Goal: Task Accomplishment & Management: Complete application form

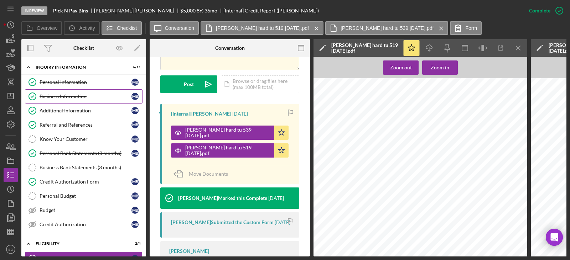
click at [74, 102] on link "Business Information Business Information M B" at bounding box center [84, 96] width 118 height 14
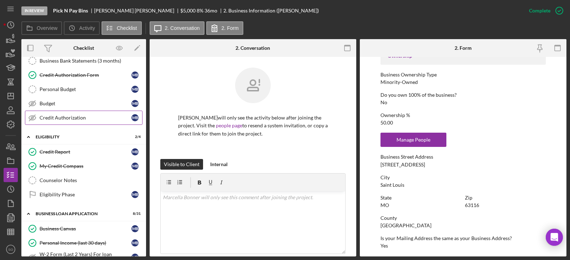
scroll to position [142, 0]
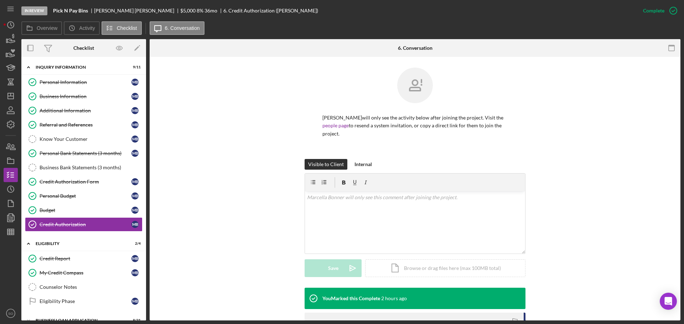
scroll to position [107, 0]
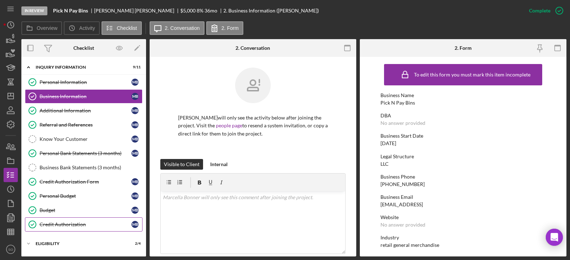
click at [81, 222] on div "Credit Authorization" at bounding box center [86, 225] width 92 height 6
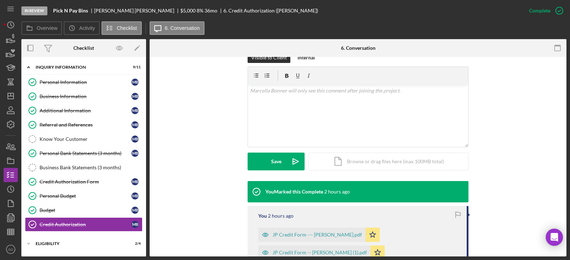
scroll to position [178, 0]
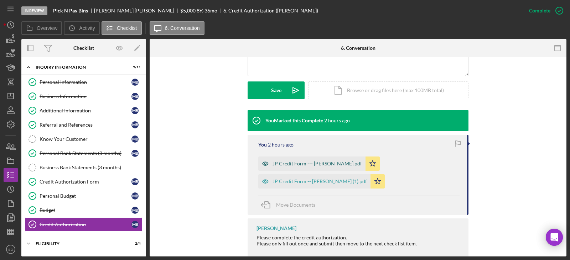
click at [305, 167] on div "JP Credit Form --- Dawn.pdf" at bounding box center [311, 164] width 107 height 14
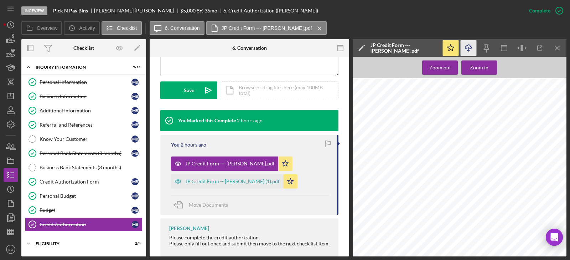
click at [467, 47] on icon "Icon/Download" at bounding box center [469, 48] width 16 height 16
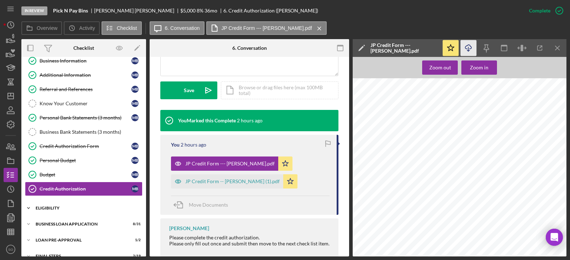
click at [57, 208] on div "ELIGIBILITY" at bounding box center [87, 208] width 102 height 4
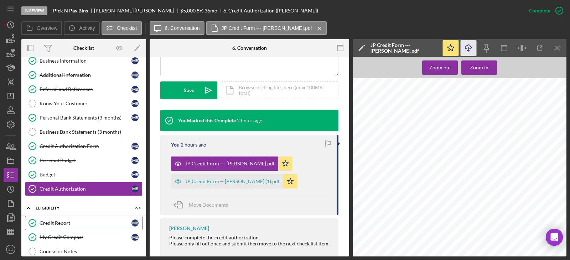
click at [59, 223] on div "Credit Report" at bounding box center [86, 223] width 92 height 6
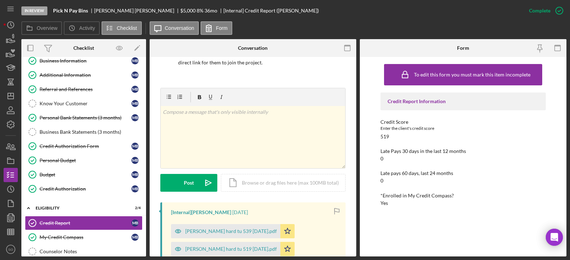
scroll to position [142, 0]
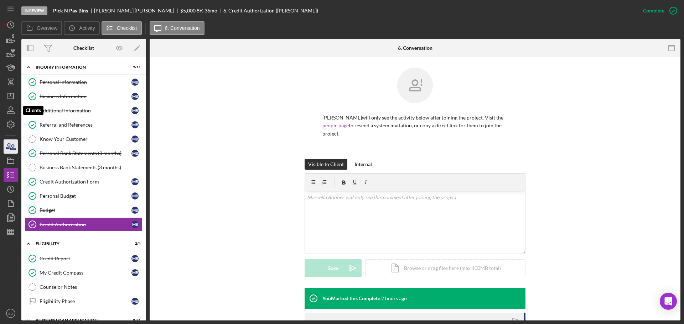
scroll to position [107, 0]
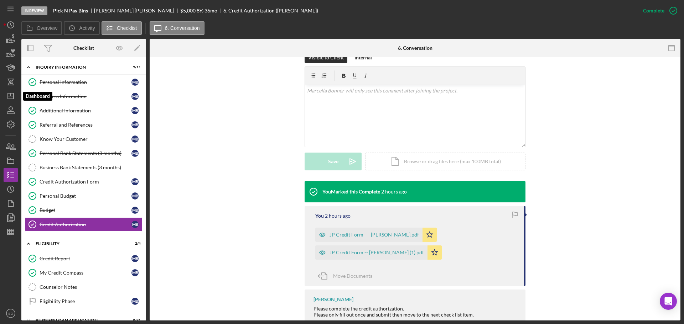
drag, startPoint x: 15, startPoint y: 100, endPoint x: 21, endPoint y: 109, distance: 10.8
click at [15, 100] on icon "Icon/Dashboard" at bounding box center [11, 96] width 18 height 18
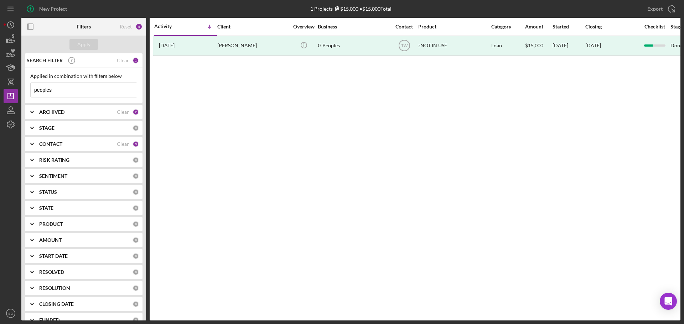
drag, startPoint x: 66, startPoint y: 92, endPoint x: 0, endPoint y: 72, distance: 69.0
click at [0, 73] on div "New Project 1 Projects $15,000 • $15,000 Total peoples Export Icon/Export Filte…" at bounding box center [342, 162] width 684 height 324
type input "[PERSON_NAME]"
click at [88, 41] on div "Apply" at bounding box center [83, 44] width 13 height 11
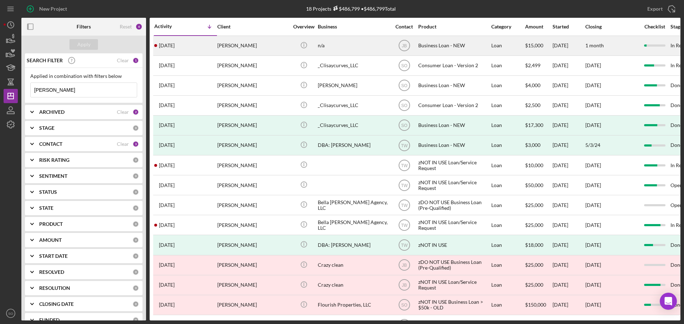
click at [196, 43] on div "[DATE] [PERSON_NAME]" at bounding box center [185, 45] width 62 height 19
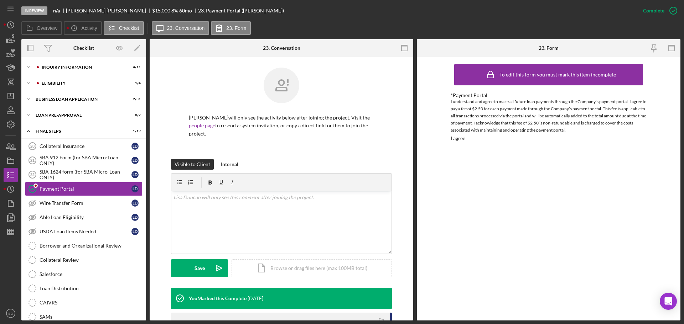
click at [88, 74] on div "Icon/Expander INQUIRY INFORMATION 4 / 11" at bounding box center [83, 68] width 125 height 14
click at [83, 67] on div "INQUIRY INFORMATION" at bounding box center [89, 67] width 95 height 4
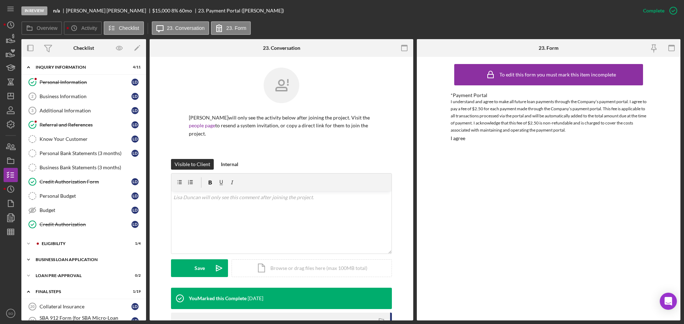
click at [83, 263] on div "Icon/Expander BUSINESS LOAN APPLICATION 2 / 31" at bounding box center [83, 260] width 125 height 14
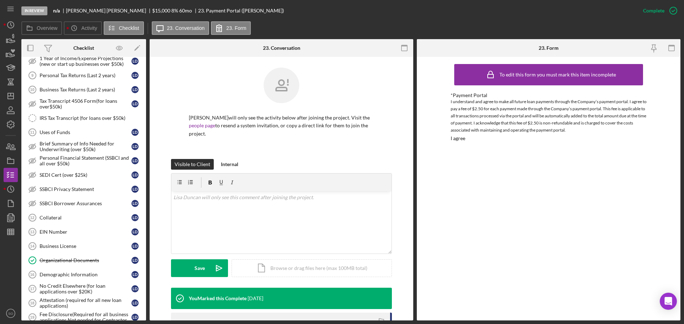
scroll to position [356, 0]
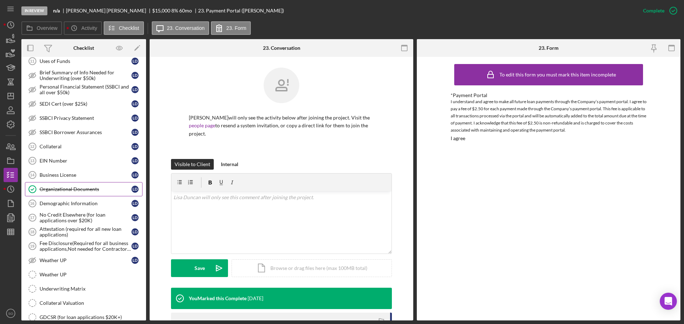
drag, startPoint x: 90, startPoint y: 190, endPoint x: 94, endPoint y: 190, distance: 4.3
click at [90, 190] on div "Organizational Documents" at bounding box center [86, 190] width 92 height 6
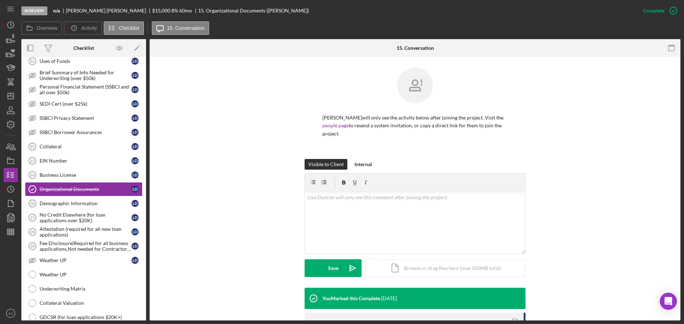
scroll to position [124, 0]
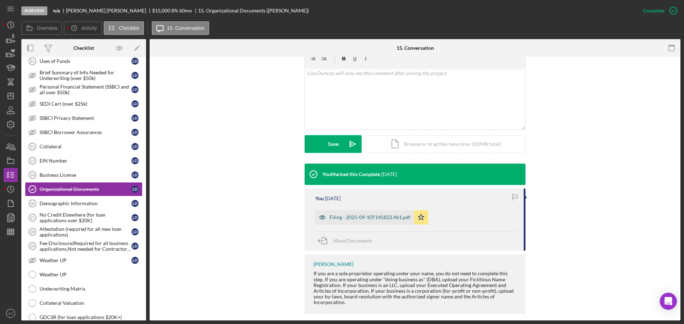
click at [367, 214] on div "Filing - 2025-09-10T145822.461.pdf" at bounding box center [364, 218] width 99 height 14
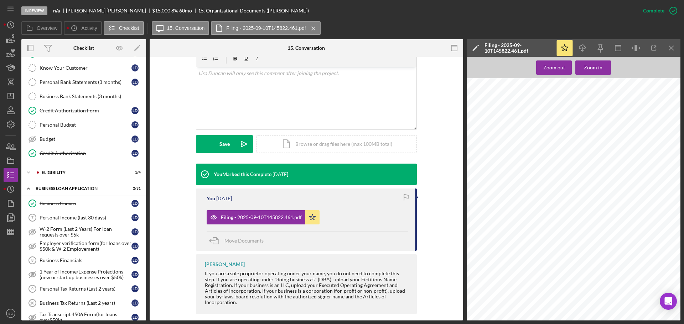
scroll to position [0, 0]
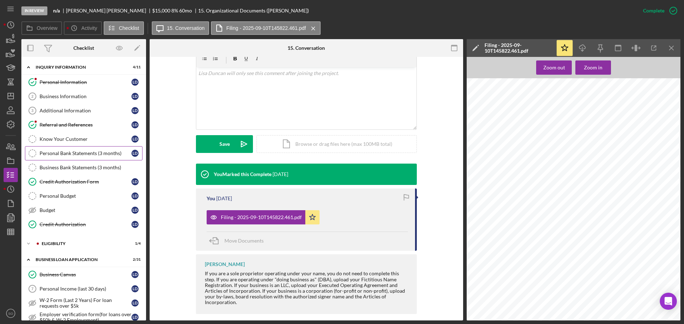
click at [78, 155] on div "Personal Bank Statements (3 months)" at bounding box center [86, 154] width 92 height 6
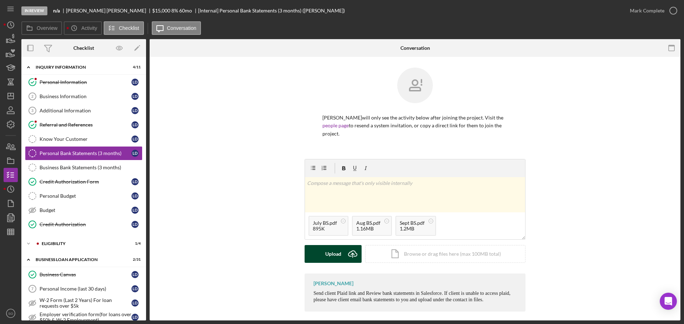
click at [337, 250] on div "Upload" at bounding box center [333, 254] width 16 height 18
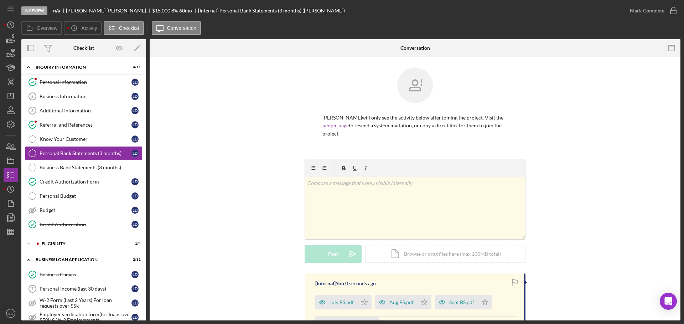
scroll to position [63, 0]
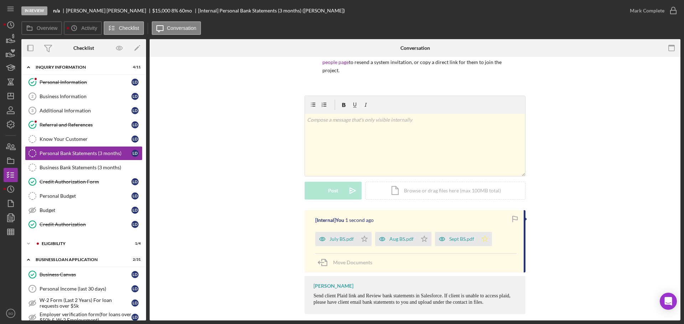
click at [483, 235] on icon "Icon/Star" at bounding box center [485, 239] width 14 height 14
click at [637, 6] on div "Mark Complete" at bounding box center [647, 11] width 35 height 14
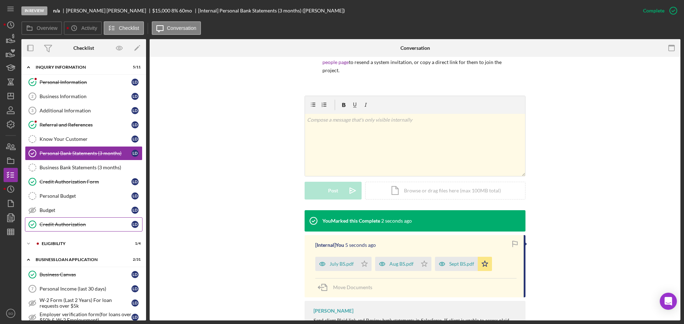
scroll to position [71, 0]
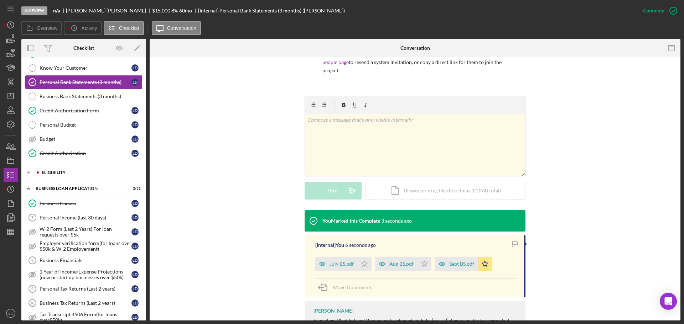
click at [63, 177] on div "Icon/Expander ELIGIBILITY 1 / 4" at bounding box center [83, 173] width 125 height 14
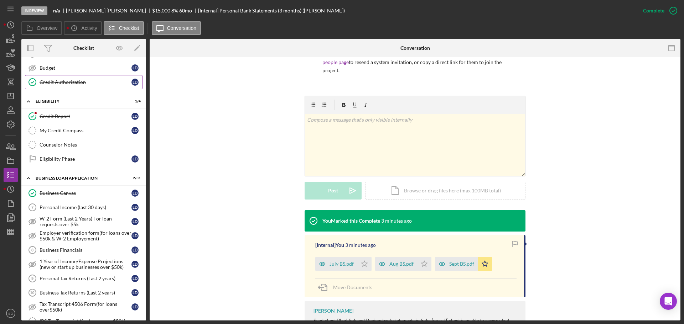
scroll to position [178, 0]
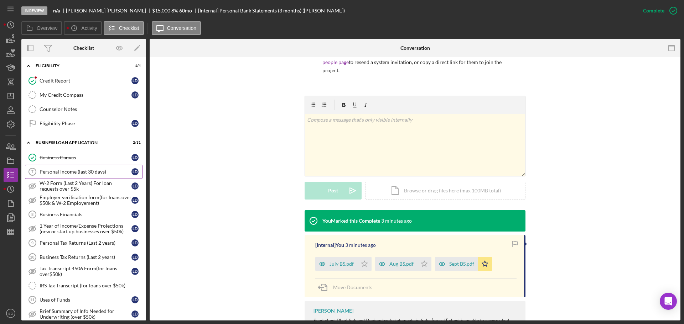
click at [65, 176] on link "Personal Income (last 30 days) 7 Personal Income (last 30 days) L D" at bounding box center [84, 172] width 118 height 14
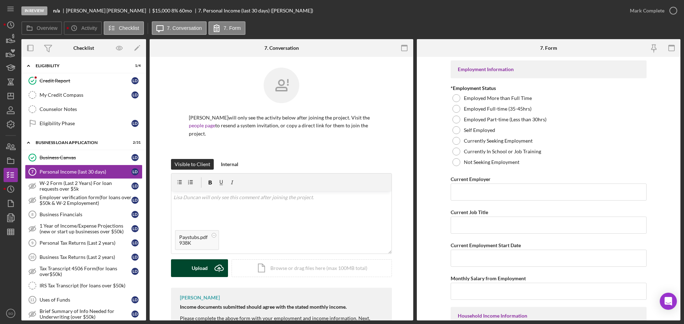
click at [201, 260] on div "Upload" at bounding box center [200, 269] width 16 height 18
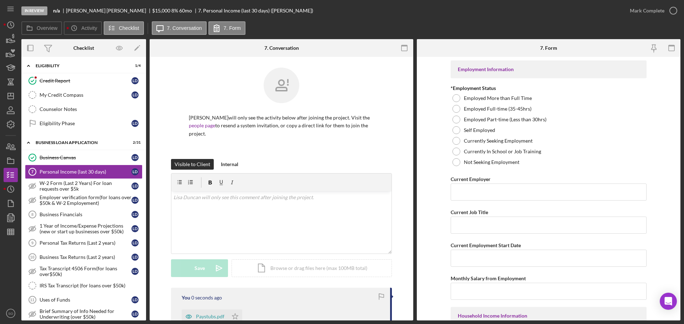
scroll to position [71, 0]
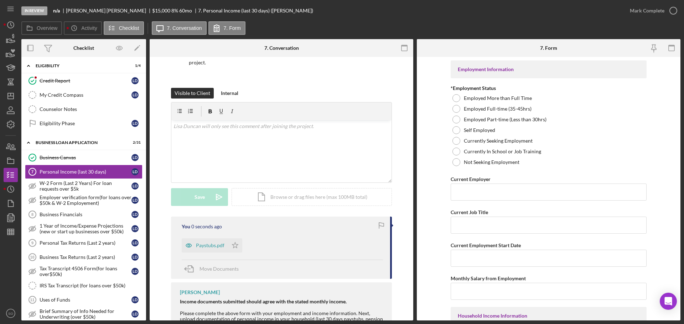
click at [235, 243] on polygon "button" at bounding box center [235, 246] width 6 height 6
click at [457, 132] on div at bounding box center [456, 130] width 8 height 8
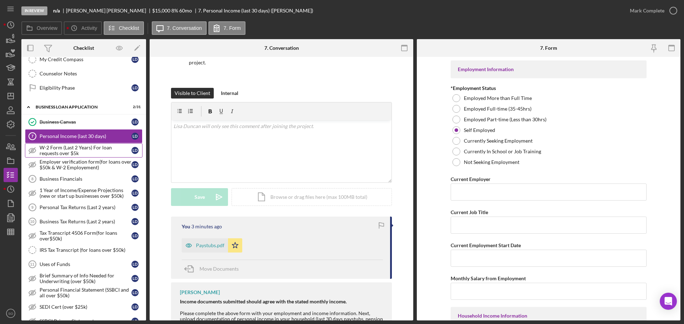
click at [89, 149] on div "W-2 Form (Last 2 Years) For loan requests over $5k" at bounding box center [86, 150] width 92 height 11
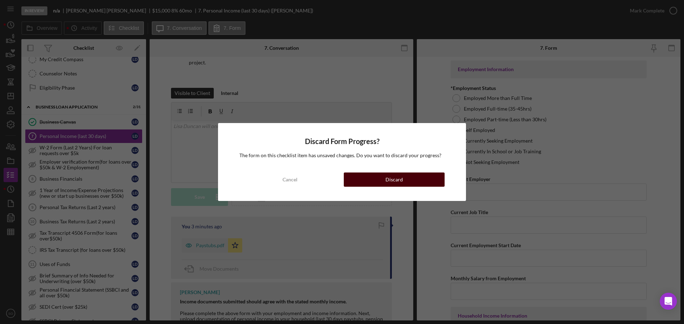
click at [358, 180] on button "Discard" at bounding box center [394, 180] width 101 height 14
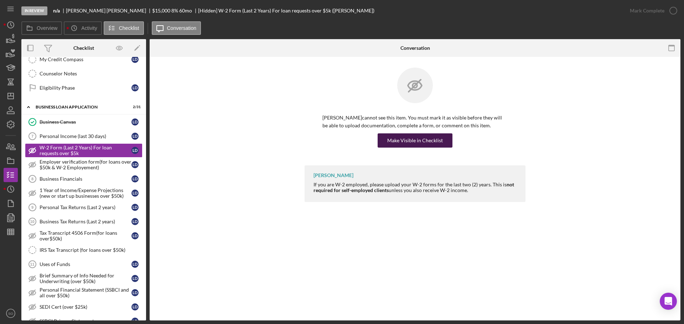
click at [408, 137] on div "Make Visible in Checklist" at bounding box center [415, 141] width 56 height 14
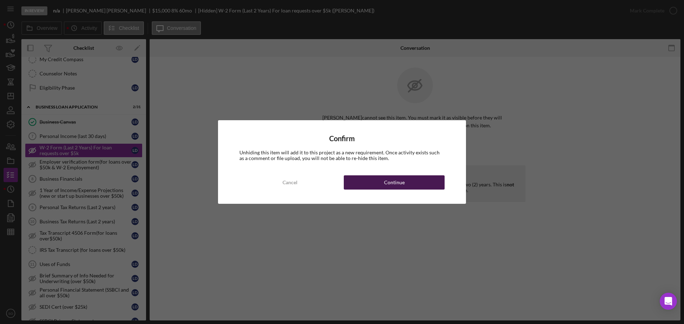
click at [414, 181] on button "Continue" at bounding box center [394, 183] width 101 height 14
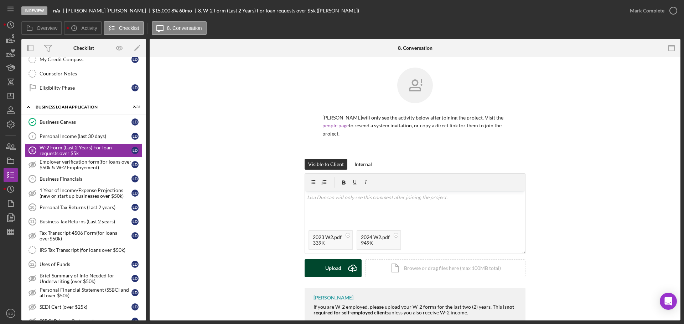
click at [345, 260] on icon "Icon/Upload" at bounding box center [353, 269] width 18 height 18
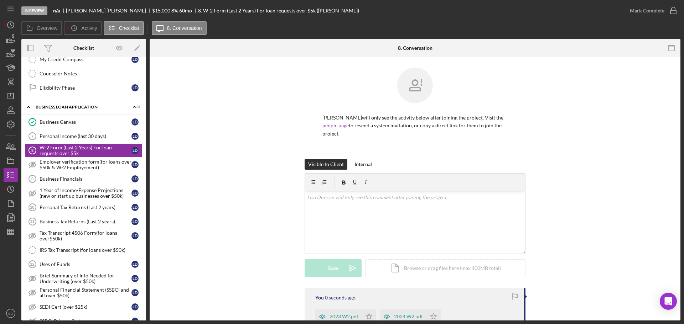
scroll to position [76, 0]
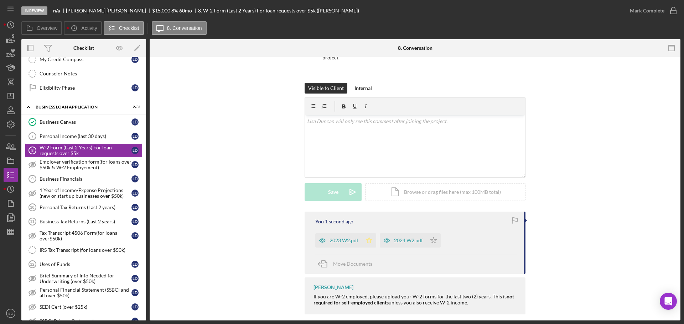
click at [369, 238] on polygon "button" at bounding box center [369, 241] width 6 height 6
click at [435, 237] on icon "Icon/Star" at bounding box center [433, 241] width 14 height 14
click at [634, 15] on div "Mark Complete" at bounding box center [647, 11] width 35 height 14
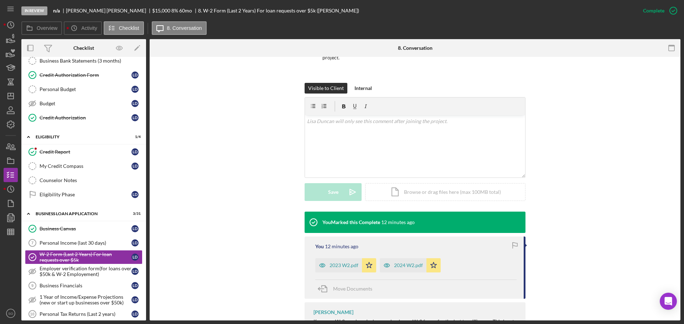
scroll to position [0, 0]
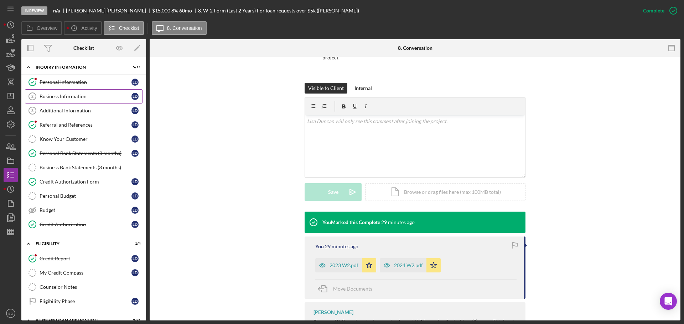
click at [64, 97] on div "Business Information" at bounding box center [86, 97] width 92 height 6
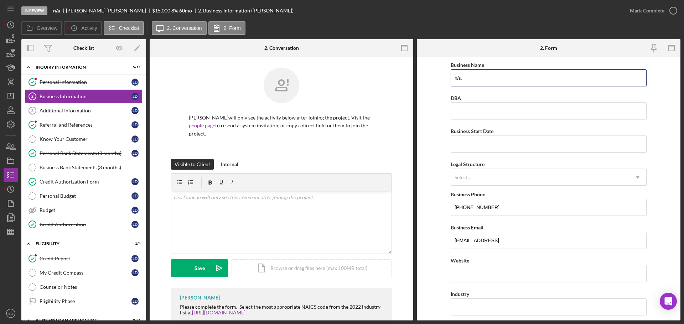
drag, startPoint x: 500, startPoint y: 76, endPoint x: 329, endPoint y: 78, distance: 170.3
click at [331, 79] on div "Overview Internal Workflow Stage In Review Icon/Dropdown Arrow Archive (can una…" at bounding box center [350, 180] width 659 height 282
type input "Virtuous Leaders KC"
click at [425, 104] on form "Business Name Virtuous Leaders KC DBA Business Start Date Legal Structure Selec…" at bounding box center [549, 189] width 264 height 264
click at [478, 144] on input "Business Start Date" at bounding box center [549, 144] width 196 height 17
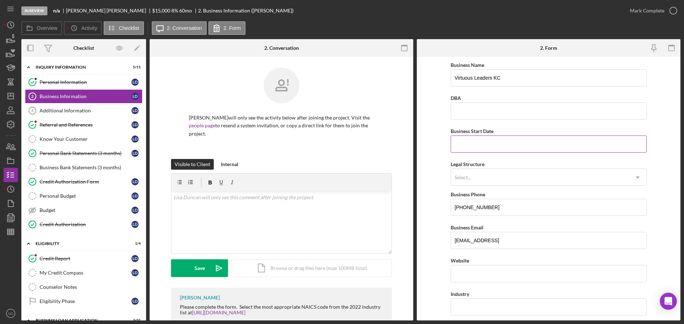
click at [465, 134] on label "Business Start Date" at bounding box center [472, 131] width 43 height 6
click at [465, 136] on input "Business Start Date" at bounding box center [549, 144] width 196 height 17
type input "[DATE]"
click at [438, 144] on form "Business Name Virtuous Leaders KC DBA Business Start Date 03/03/2011 Legal Stru…" at bounding box center [549, 189] width 264 height 264
click at [521, 180] on div "Select..." at bounding box center [540, 178] width 178 height 16
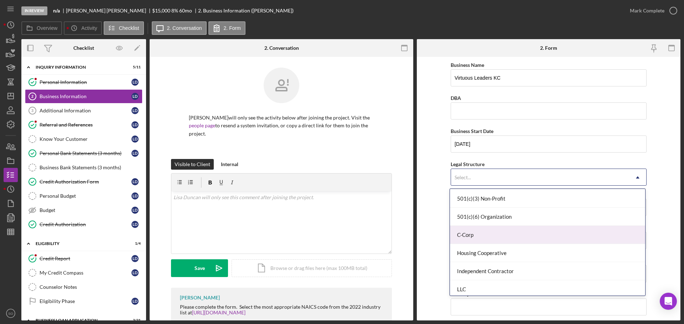
scroll to position [107, 0]
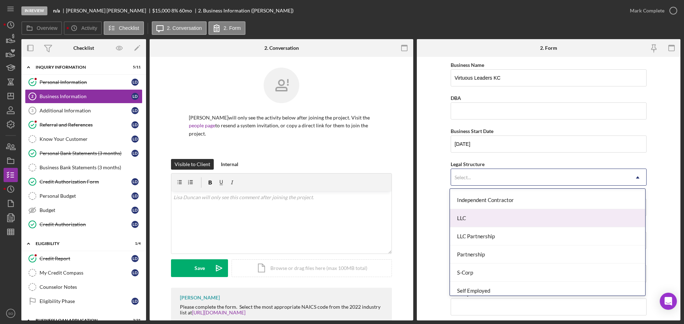
click at [495, 220] on div "LLC" at bounding box center [547, 218] width 195 height 18
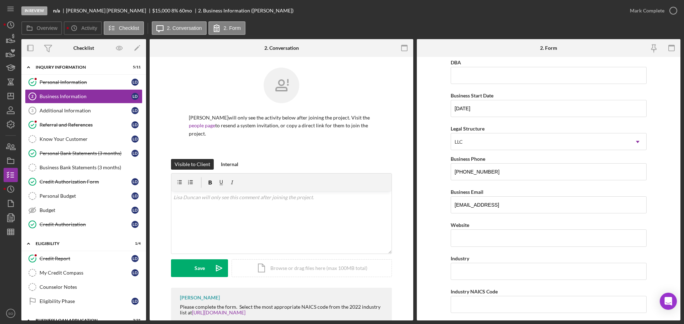
scroll to position [71, 0]
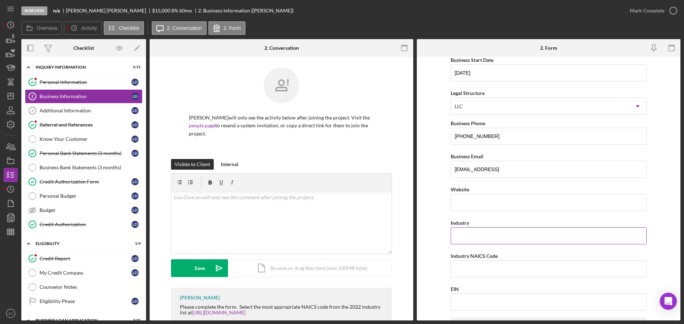
click at [482, 231] on input "Industry" at bounding box center [549, 236] width 196 height 17
click at [459, 239] on input "Industry" at bounding box center [549, 236] width 196 height 17
click at [471, 266] on input "Industry NAICS Code" at bounding box center [549, 269] width 196 height 17
paste input "611699"
type input "611699"
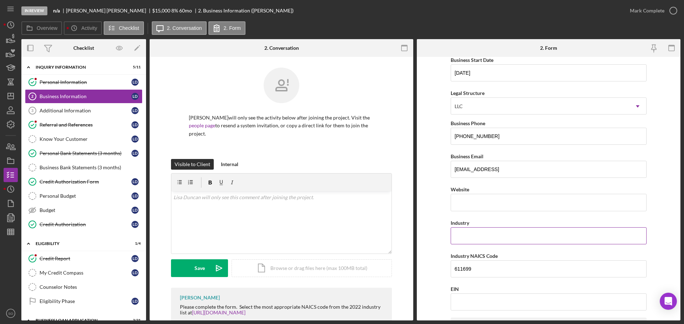
click at [472, 235] on input "Industry" at bounding box center [549, 236] width 196 height 17
click at [469, 238] on input "Industry" at bounding box center [549, 236] width 196 height 17
paste input "self improvement coach"
type input "self improvement coach"
click at [427, 223] on form "Business Name Virtuous Leaders KC DBA Business Start Date 03/03/2011 Legal Stru…" at bounding box center [549, 189] width 264 height 264
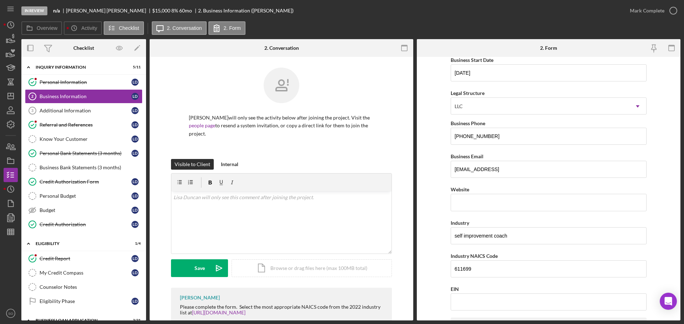
scroll to position [178, 0]
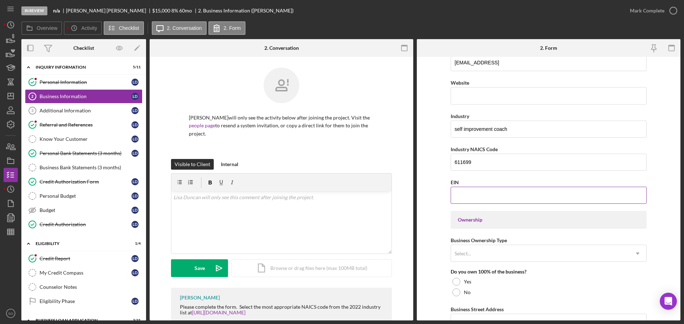
click at [470, 189] on input "EIN" at bounding box center [549, 195] width 196 height 17
click at [498, 201] on input "EIN" at bounding box center [549, 195] width 196 height 17
type input "[US_EMPLOYER_IDENTIFICATION_NUMBER]"
click at [442, 235] on form "Business Name Virtuous Leaders KC DBA Business Start Date 03/03/2011 Legal Stru…" at bounding box center [549, 189] width 264 height 264
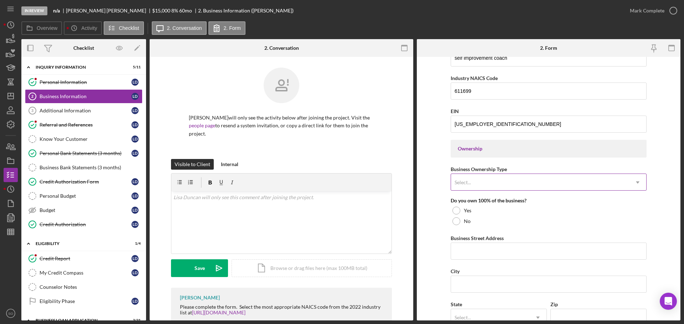
click at [496, 182] on div "Select..." at bounding box center [540, 183] width 178 height 16
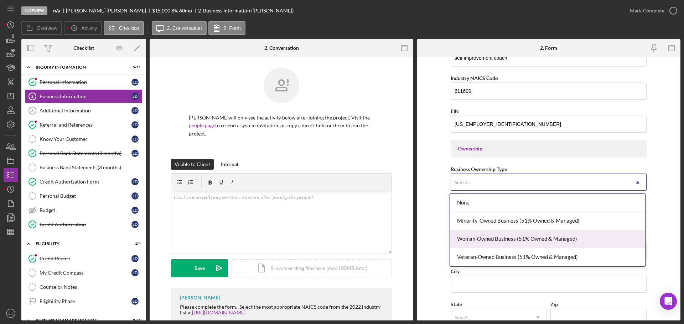
click at [498, 241] on div "Woman-Owned Business (51% Owned & Managed)" at bounding box center [547, 239] width 195 height 18
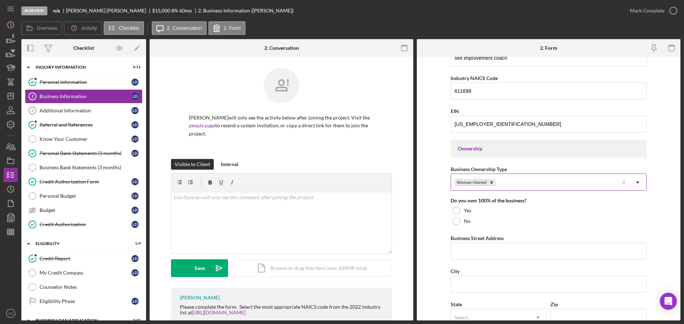
click at [521, 183] on div "Woman-Owned" at bounding box center [534, 183] width 167 height 16
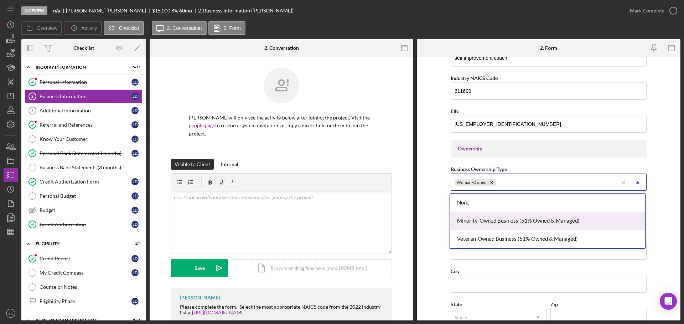
click at [512, 219] on div "Minority-Owned Business (51% Owned & Managed)" at bounding box center [547, 221] width 195 height 18
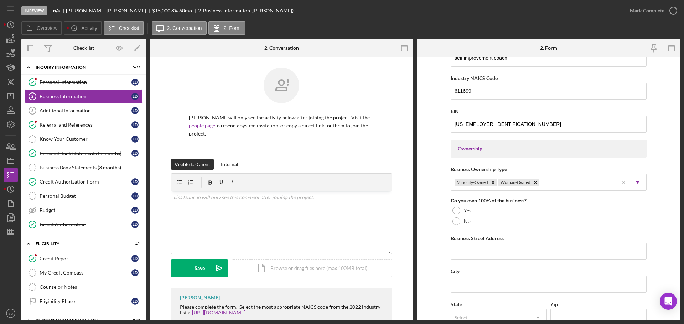
click at [442, 243] on form "Business Name Virtuous Leaders KC DBA Business Start Date 03/03/2011 Legal Stru…" at bounding box center [549, 189] width 264 height 264
click at [453, 215] on div "Yes" at bounding box center [549, 211] width 196 height 11
click at [482, 244] on input "Business Street Address" at bounding box center [549, 251] width 196 height 17
paste input "[STREET_ADDRESS]"
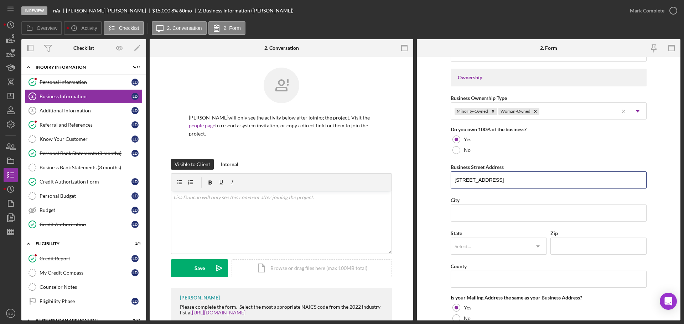
type input "[STREET_ADDRESS]"
drag, startPoint x: 470, startPoint y: 202, endPoint x: 479, endPoint y: 206, distance: 9.1
click at [470, 202] on div "City" at bounding box center [549, 200] width 196 height 9
click at [479, 213] on input "City" at bounding box center [549, 213] width 196 height 17
paste input "[US_STATE][GEOGRAPHIC_DATA]"
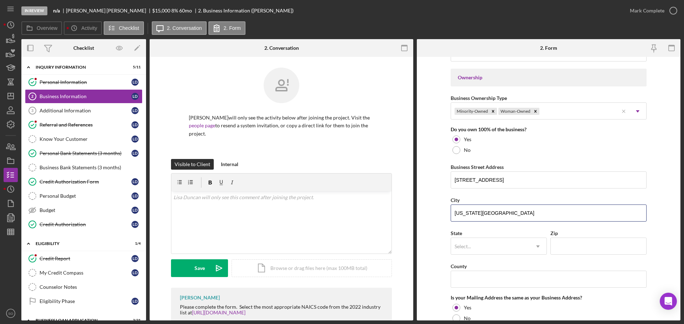
type input "[US_STATE][GEOGRAPHIC_DATA]"
click at [428, 226] on form "Business Name Virtuous Leaders KC DBA Business Start Date 03/03/2011 Legal Stru…" at bounding box center [549, 189] width 264 height 264
click at [478, 246] on div "Select..." at bounding box center [490, 247] width 78 height 16
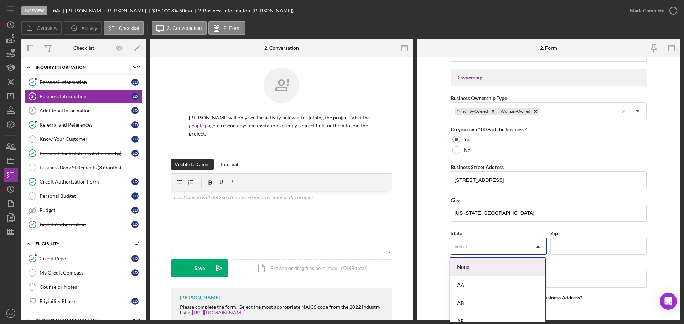
type input "mo"
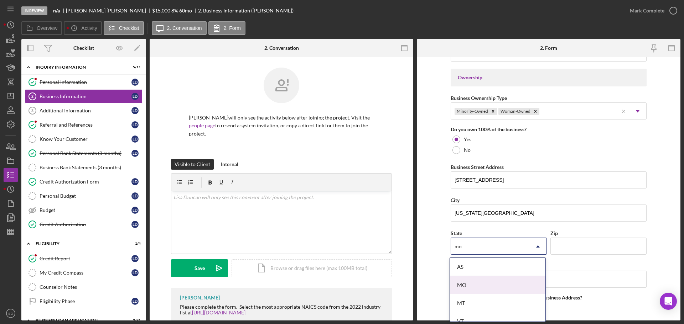
click at [503, 284] on div "MO" at bounding box center [497, 285] width 95 height 18
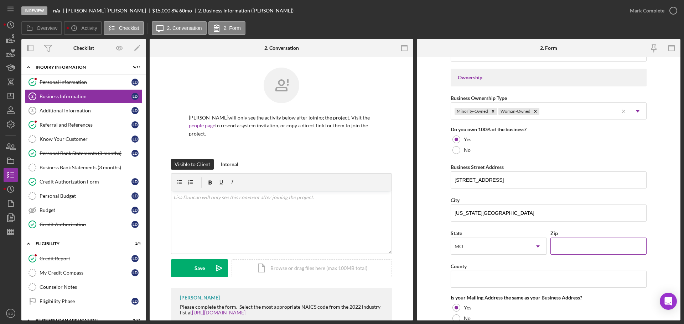
click at [563, 245] on input "Zip" at bounding box center [598, 246] width 96 height 17
paste input "64133"
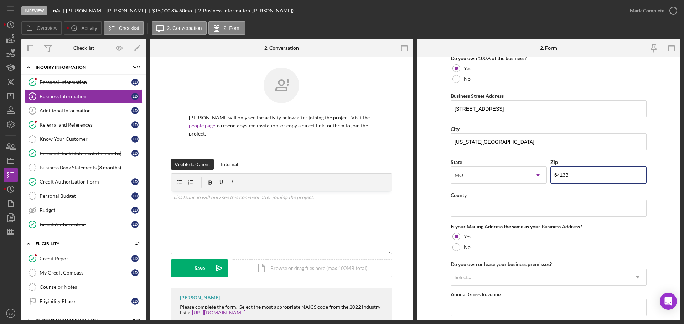
type input "64133"
click at [472, 208] on input "County" at bounding box center [549, 208] width 196 height 17
paste input "[GEOGRAPHIC_DATA]"
type input "[GEOGRAPHIC_DATA]"
click at [429, 218] on form "Business Name Virtuous Leaders KC DBA Business Start Date 03/03/2011 Legal Stru…" at bounding box center [549, 189] width 264 height 264
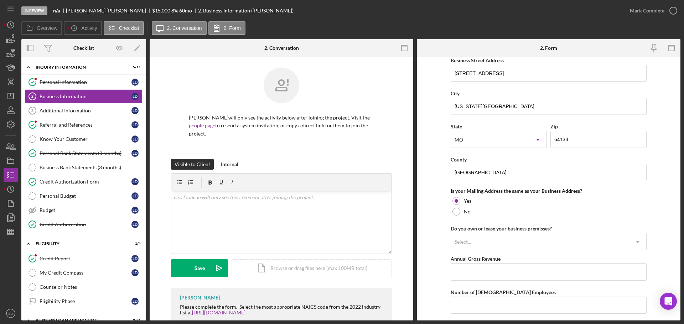
scroll to position [463, 0]
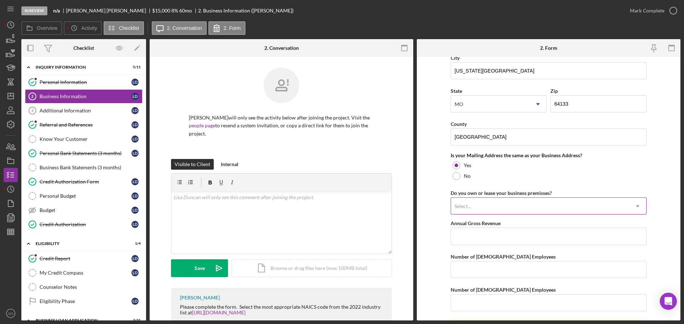
click at [508, 207] on div "Select..." at bounding box center [540, 206] width 178 height 16
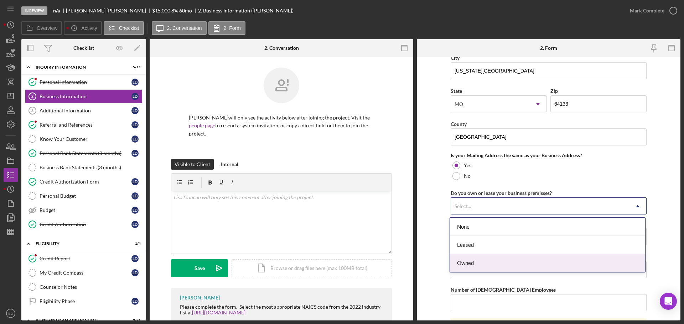
click at [487, 263] on div "Owned" at bounding box center [547, 263] width 195 height 18
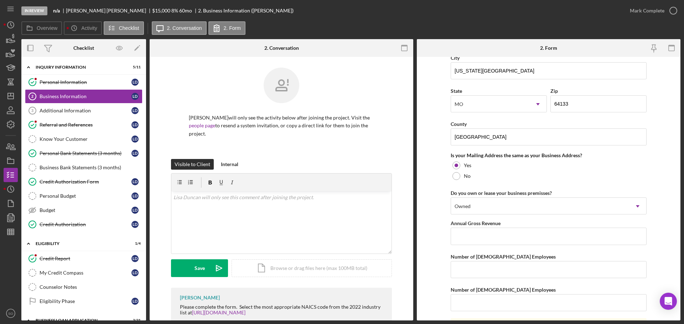
click at [439, 250] on form "Business Name Virtuous Leaders KC DBA Business Start Date 03/03/2011 Legal Stru…" at bounding box center [549, 189] width 264 height 264
click at [512, 239] on input "Annual Gross Revenue" at bounding box center [549, 236] width 196 height 17
type input "$60,000"
click at [488, 272] on input "Number of [DEMOGRAPHIC_DATA] Employees" at bounding box center [549, 269] width 196 height 17
type input "1"
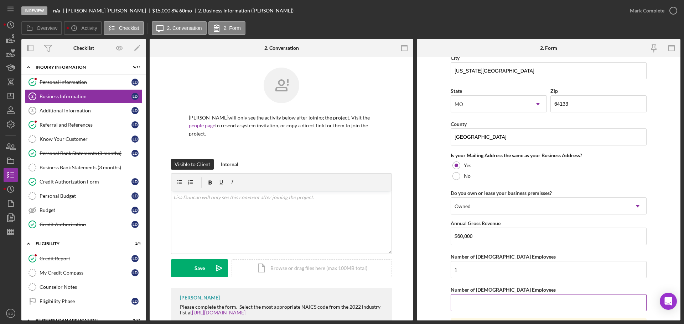
drag, startPoint x: 499, startPoint y: 303, endPoint x: 506, endPoint y: 306, distance: 7.8
click at [499, 304] on input "Number of [DEMOGRAPHIC_DATA] Employees" at bounding box center [549, 303] width 196 height 17
type input "0"
drag, startPoint x: 487, startPoint y: 239, endPoint x: 445, endPoint y: 239, distance: 42.4
click at [451, 237] on input "$60,000" at bounding box center [549, 236] width 196 height 17
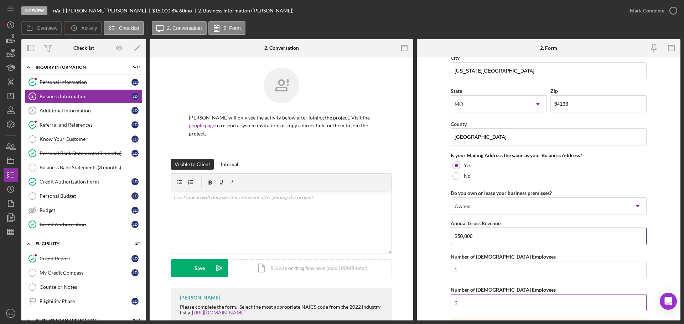
scroll to position [527, 0]
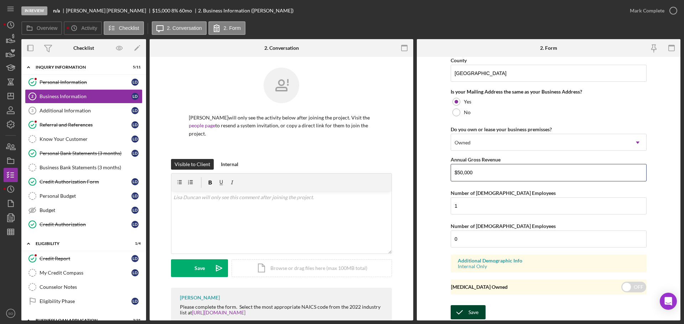
type input "$50,000"
click at [470, 316] on div "Save" at bounding box center [473, 313] width 10 height 14
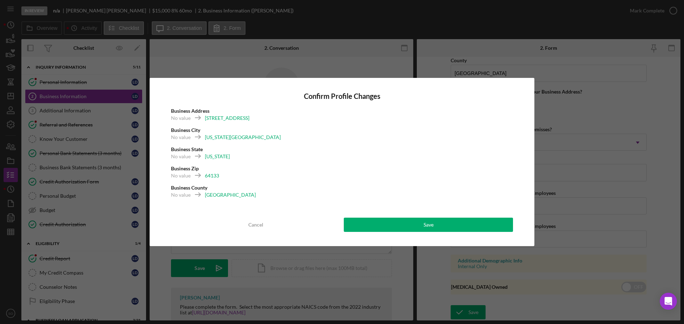
click at [456, 235] on div "Confirm Profile Changes Business Address No value 12013 e 57th St Business City…" at bounding box center [342, 162] width 385 height 168
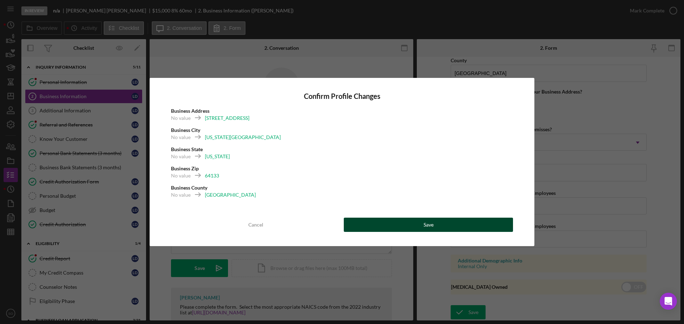
click at [449, 228] on button "Save" at bounding box center [428, 225] width 169 height 14
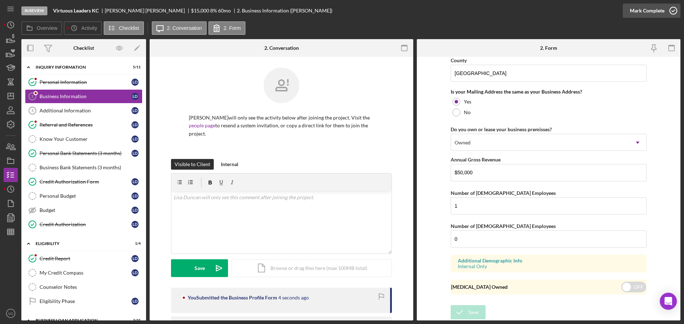
click at [643, 7] on div "Mark Complete" at bounding box center [647, 11] width 35 height 14
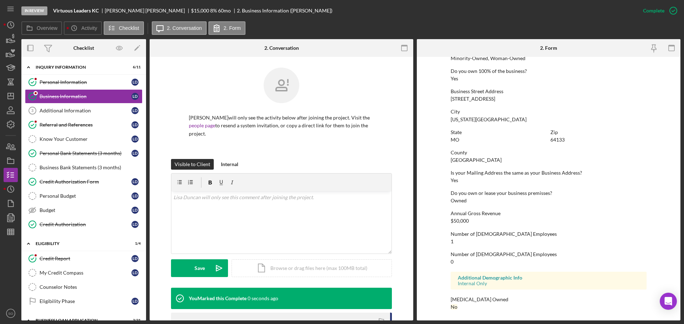
scroll to position [273, 0]
click at [89, 82] on div "Personal Information" at bounding box center [86, 82] width 92 height 6
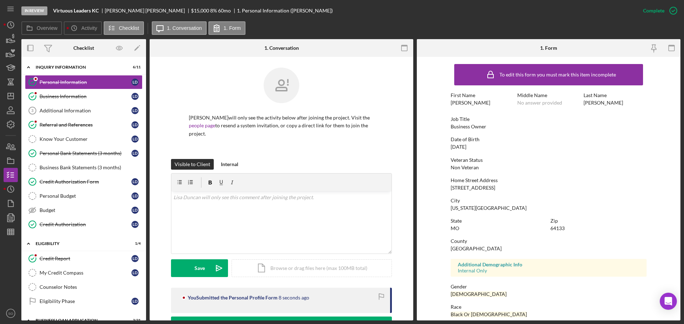
scroll to position [68, 0]
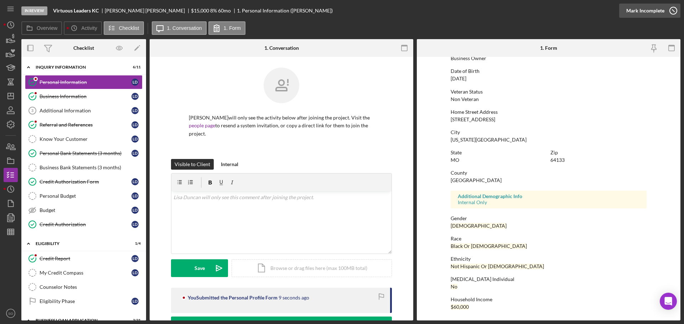
click at [647, 11] on div "Mark Incomplete" at bounding box center [645, 11] width 38 height 14
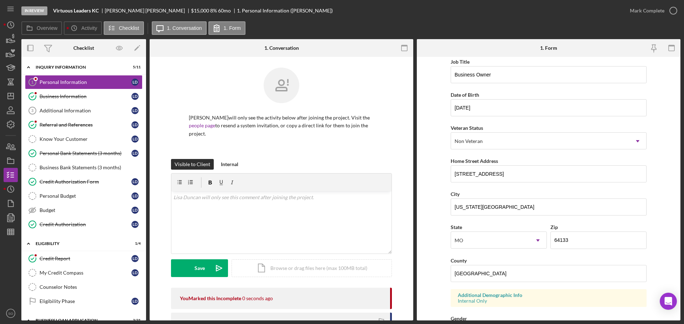
scroll to position [212, 0]
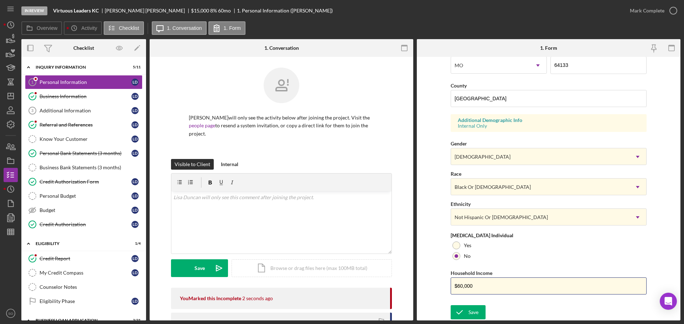
drag, startPoint x: 364, startPoint y: 285, endPoint x: 355, endPoint y: 285, distance: 8.2
click at [357, 285] on div "Overview Internal Workflow Stage In Review Icon/Dropdown Arrow Archive (can una…" at bounding box center [350, 180] width 659 height 282
type input "$50,000"
click at [459, 313] on polyline "submit" at bounding box center [460, 313] width 6 height 4
click at [636, 12] on div "Mark Complete" at bounding box center [647, 11] width 35 height 14
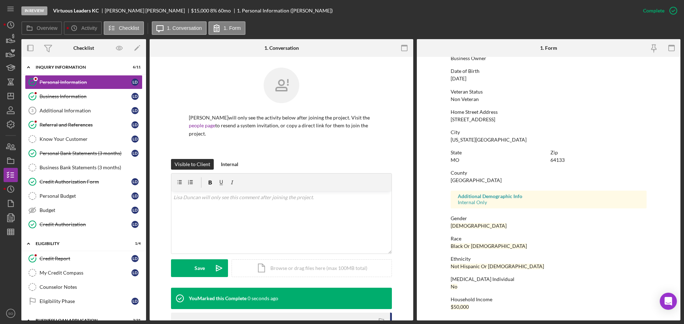
scroll to position [68, 0]
click at [71, 110] on div "Additional Information" at bounding box center [86, 111] width 92 height 6
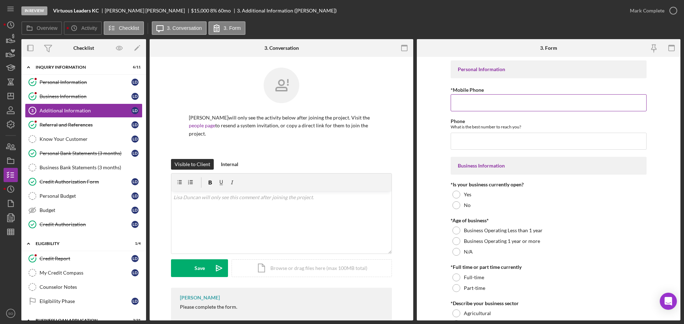
click at [474, 106] on input "*Mobile Phone" at bounding box center [549, 102] width 196 height 17
paste input "[PHONE_NUMBER]"
type input "[PHONE_NUMBER]"
click at [479, 140] on input "Phone" at bounding box center [549, 141] width 196 height 17
paste input "[PHONE_NUMBER]"
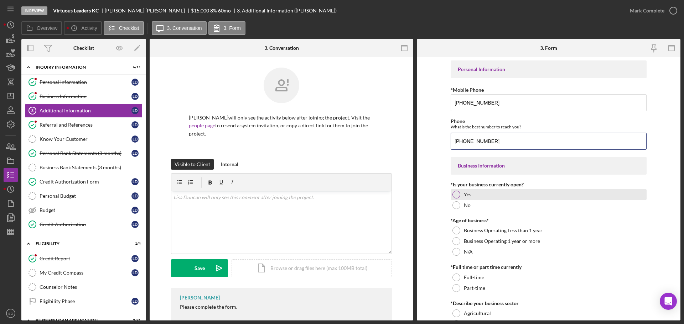
type input "[PHONE_NUMBER]"
click at [453, 198] on div at bounding box center [456, 195] width 8 height 8
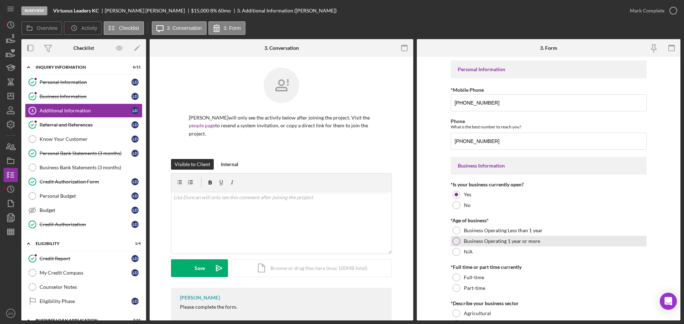
click at [456, 240] on div at bounding box center [456, 242] width 8 height 8
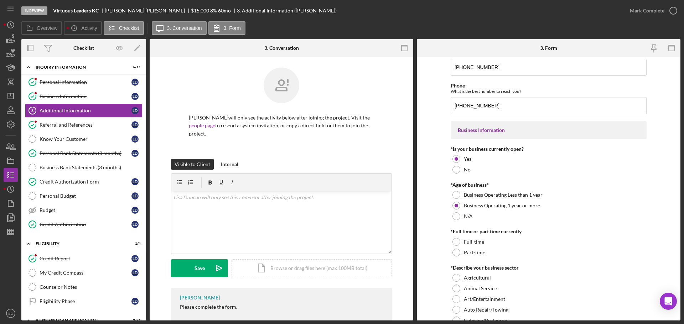
scroll to position [71, 0]
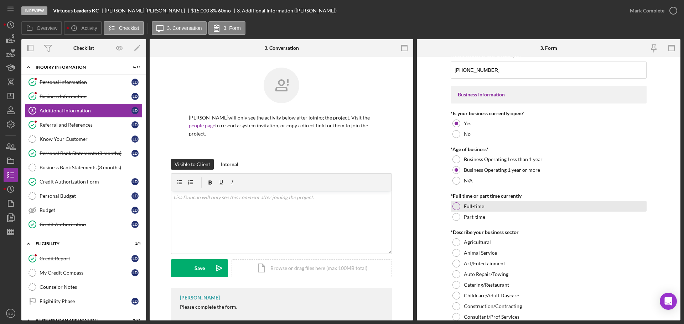
click at [453, 205] on div at bounding box center [456, 207] width 8 height 8
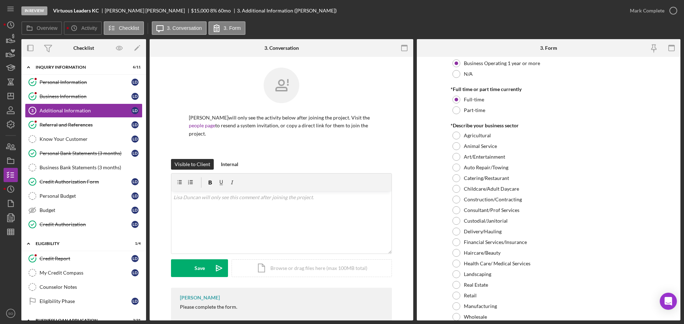
scroll to position [214, 0]
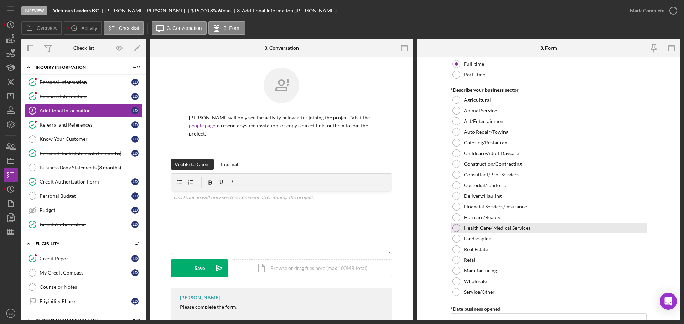
click at [456, 227] on div at bounding box center [456, 228] width 8 height 8
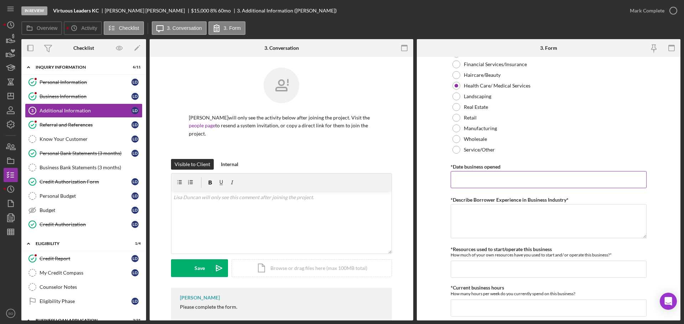
click at [480, 172] on input "*Date business opened" at bounding box center [549, 179] width 196 height 17
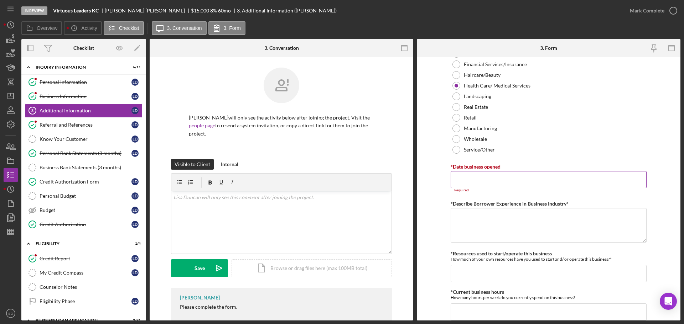
click at [469, 180] on input "*Date business opened" at bounding box center [549, 179] width 196 height 17
paste input "[DATE]"
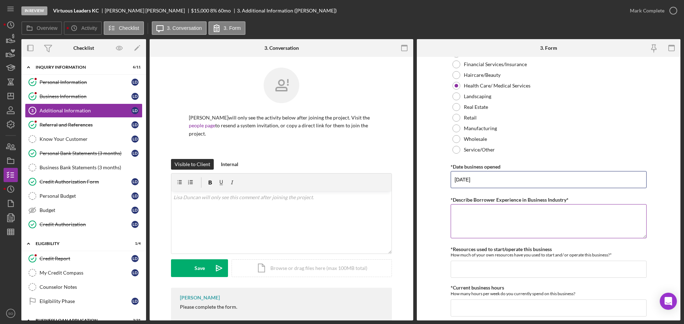
scroll to position [392, 0]
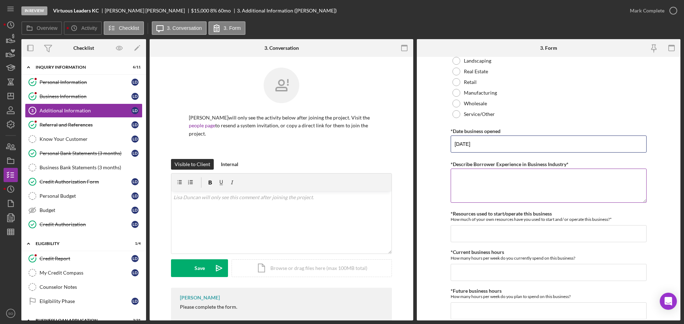
type input "[DATE]"
click at [472, 185] on textarea "*Describe Borrower Experience in Business Industry*" at bounding box center [549, 186] width 196 height 34
type textarea "14 years experience in the industry"
click at [497, 235] on input "*Resources used to start/operate this business" at bounding box center [549, 233] width 196 height 17
type input "$1,000"
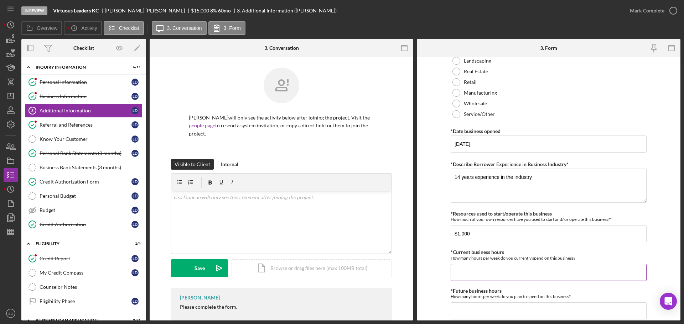
click at [488, 273] on input "*Current business hours" at bounding box center [549, 272] width 196 height 17
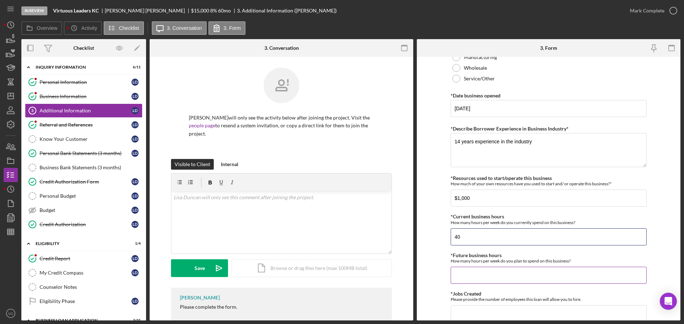
type input "40"
click at [523, 274] on input "*Future business hours" at bounding box center [549, 275] width 196 height 17
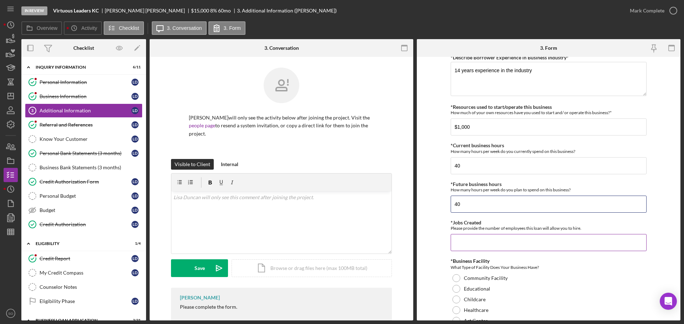
type input "40"
click at [502, 245] on input "*Jobs Created" at bounding box center [549, 242] width 196 height 17
type input "1"
click at [424, 261] on form "Personal Information *Mobile Phone (816) 482-2474 Phone What is the best number…" at bounding box center [549, 189] width 264 height 264
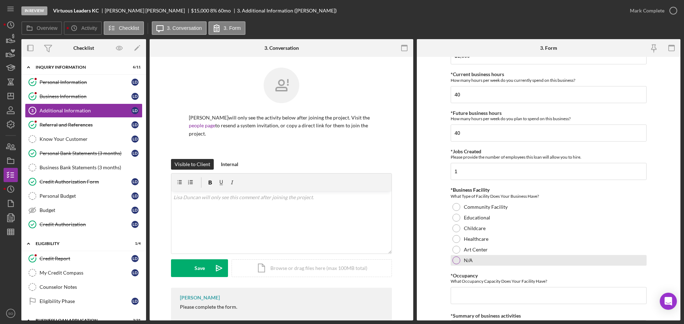
click at [455, 266] on div "N/A" at bounding box center [549, 260] width 196 height 11
click at [474, 293] on input "*Occupancy" at bounding box center [549, 295] width 196 height 17
type input "0"
click at [438, 279] on form "Personal Information *Mobile Phone (816) 482-2474 Phone What is the best number…" at bounding box center [549, 189] width 264 height 264
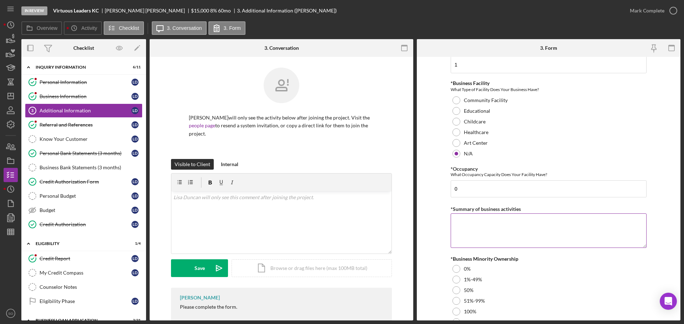
click at [473, 237] on textarea "*Summary of business activities" at bounding box center [549, 231] width 196 height 34
click at [466, 230] on textarea "*Summary of business activities" at bounding box center [549, 231] width 196 height 34
paste textarea "self improvement coach"
type textarea "self improvement coach"
click at [433, 213] on form "Personal Information *Mobile Phone (816) 482-2474 Phone What is the best number…" at bounding box center [549, 189] width 264 height 264
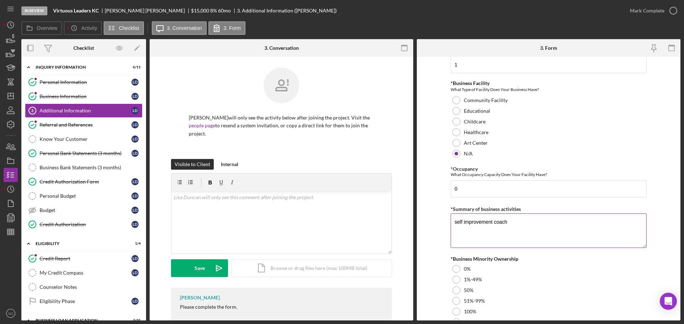
scroll to position [748, 0]
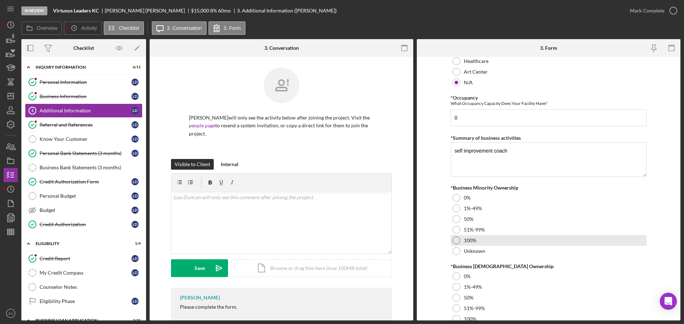
click at [455, 240] on div at bounding box center [456, 241] width 8 height 8
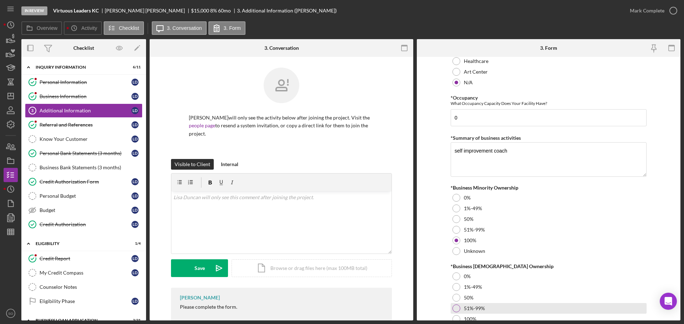
scroll to position [789, 0]
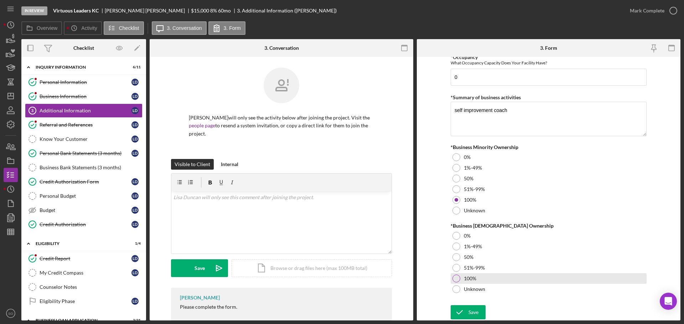
click at [454, 277] on div at bounding box center [456, 279] width 8 height 8
drag, startPoint x: 478, startPoint y: 310, endPoint x: 482, endPoint y: 312, distance: 4.2
click at [479, 311] on button "Save" at bounding box center [468, 313] width 35 height 14
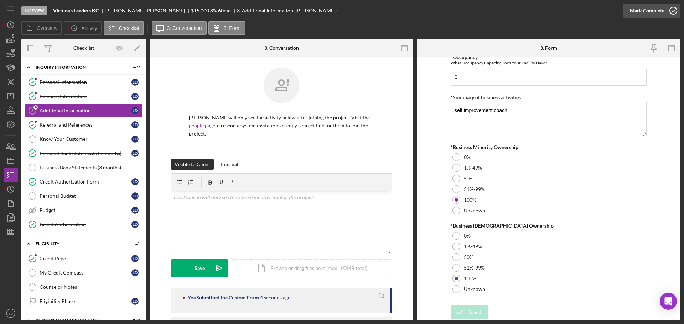
click at [636, 12] on div "Mark Complete" at bounding box center [647, 11] width 35 height 14
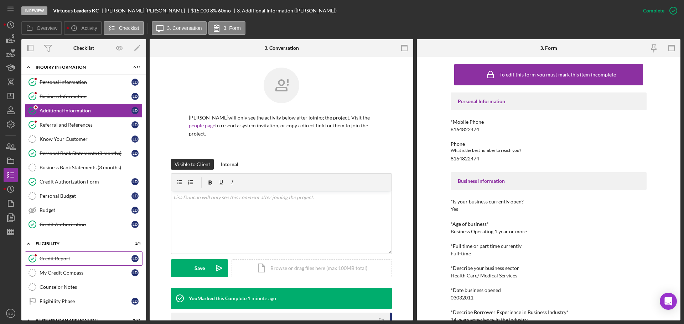
scroll to position [142, 0]
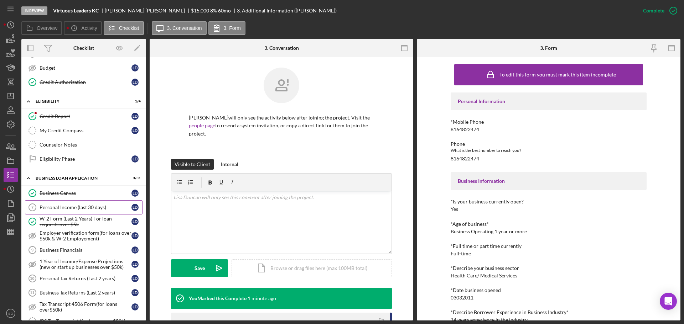
click at [66, 206] on div "Personal Income (last 30 days)" at bounding box center [86, 208] width 92 height 6
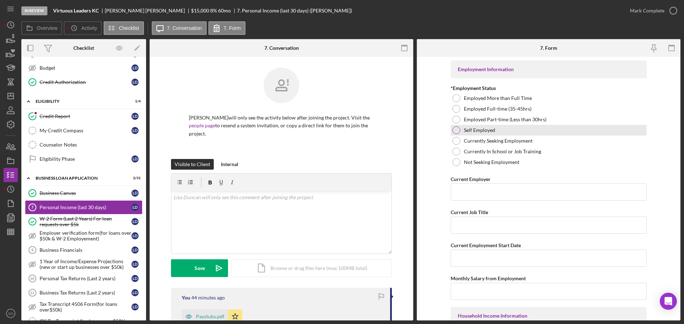
click at [457, 130] on div at bounding box center [456, 130] width 8 height 8
click at [492, 196] on input "Current Employer" at bounding box center [549, 192] width 196 height 17
paste input "Virtuous Leaders KC"
type input "Virtuous Leaders KC"
click at [481, 228] on input "Current Job Title" at bounding box center [549, 225] width 196 height 17
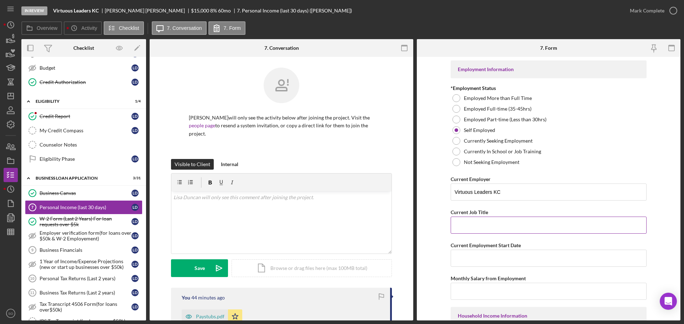
click at [478, 234] on input "Current Job Title" at bounding box center [549, 225] width 196 height 17
click at [482, 228] on input "Current Job Title" at bounding box center [549, 225] width 196 height 17
paste input "Business Owner"
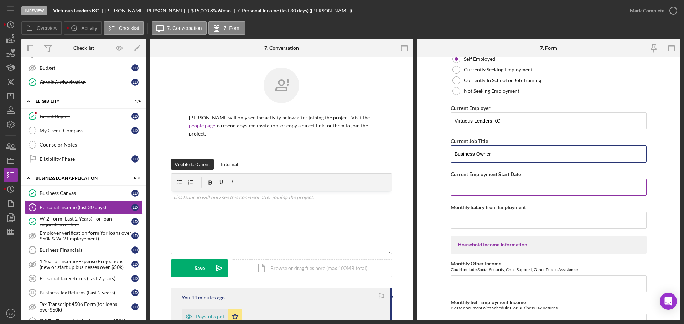
type input "Business Owner"
click at [510, 181] on input "Current Employment Start Date" at bounding box center [549, 187] width 196 height 17
click at [491, 190] on input "Current Employment Start Date" at bounding box center [549, 187] width 196 height 17
paste input "[DATE]"
type input "[DATE]"
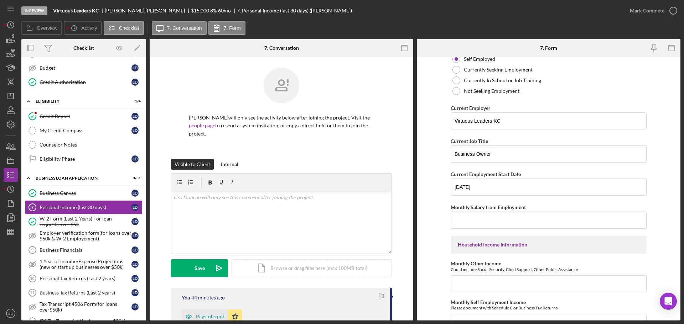
click at [437, 203] on form "Employment Information *Employment Status Employed More than Full Time Employed…" at bounding box center [549, 189] width 264 height 264
click at [476, 214] on input "Monthly Salary from Employment" at bounding box center [549, 220] width 196 height 17
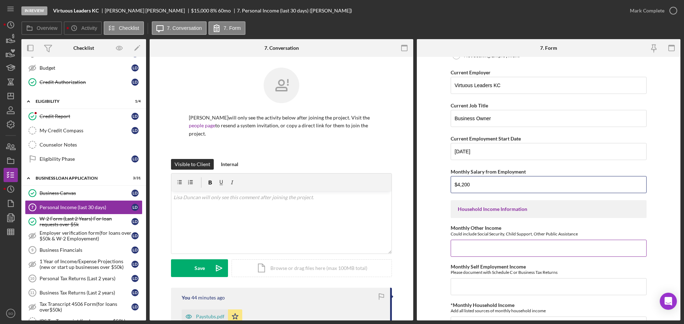
type input "$4,200"
click at [472, 242] on input "Monthly Other Income" at bounding box center [549, 248] width 196 height 17
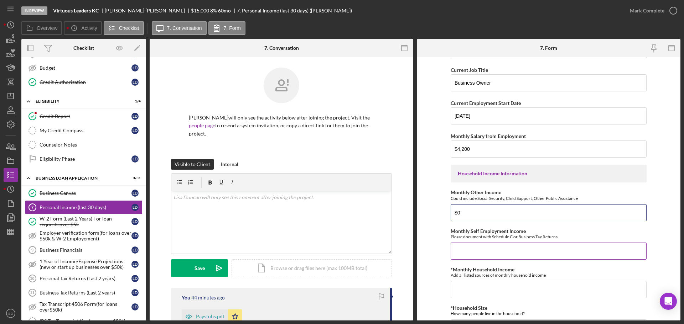
type input "$0"
click at [472, 243] on input "Monthly Self Employment Income" at bounding box center [549, 251] width 196 height 17
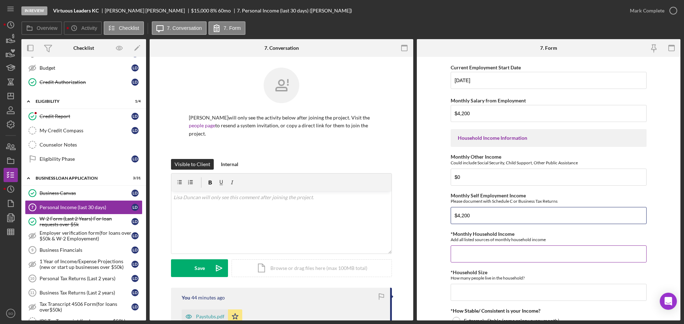
type input "$4,200"
click at [473, 254] on input "*Monthly Household Income" at bounding box center [549, 254] width 196 height 17
type input "$4,200"
click at [468, 290] on input "*Household Size" at bounding box center [549, 292] width 196 height 17
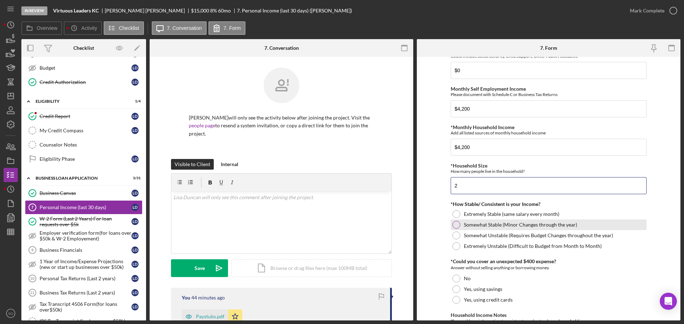
type input "2"
click at [456, 227] on div at bounding box center [456, 225] width 8 height 8
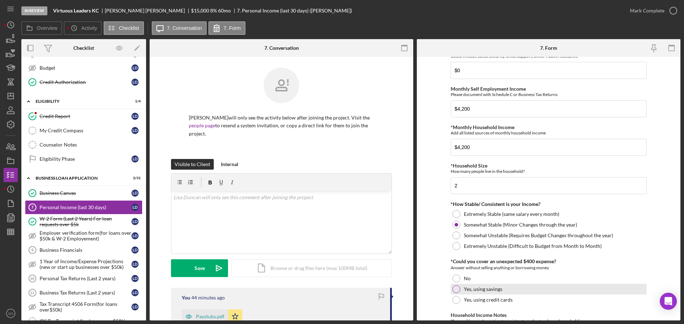
click at [456, 289] on div at bounding box center [456, 290] width 8 height 8
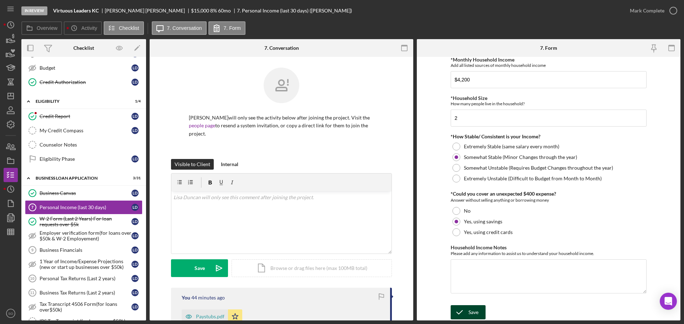
click at [468, 311] on div "Save" at bounding box center [473, 313] width 10 height 14
click at [625, 10] on button "Mark Complete" at bounding box center [652, 11] width 58 height 14
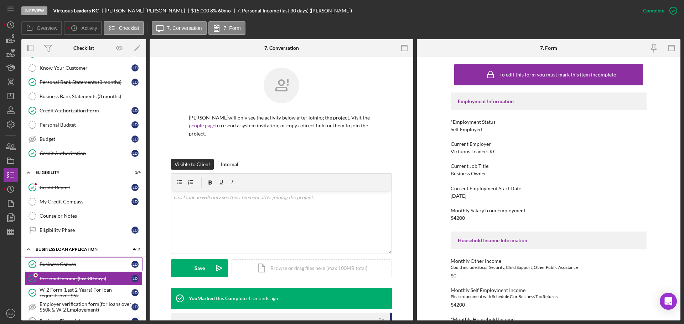
scroll to position [178, 0]
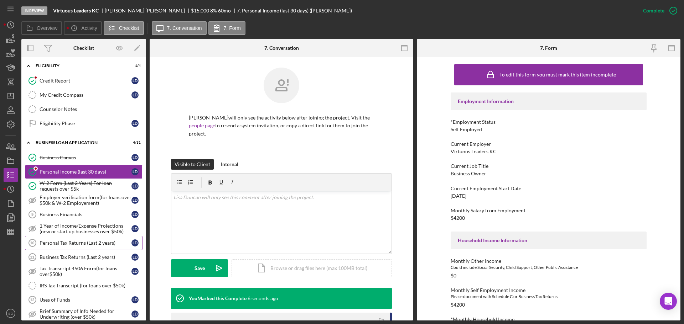
click at [97, 240] on div "Personal Tax Returns (Last 2 years)" at bounding box center [86, 243] width 92 height 6
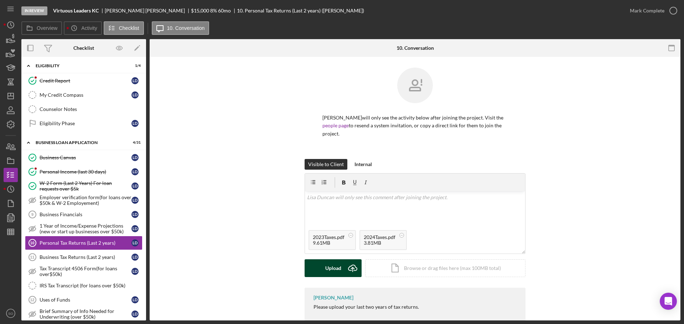
click at [344, 260] on icon "Icon/Upload" at bounding box center [353, 269] width 18 height 18
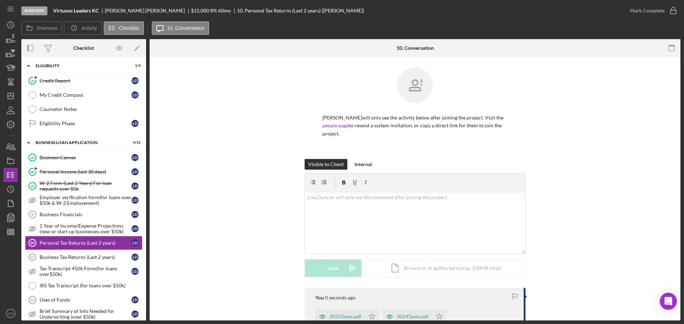
scroll to position [75, 0]
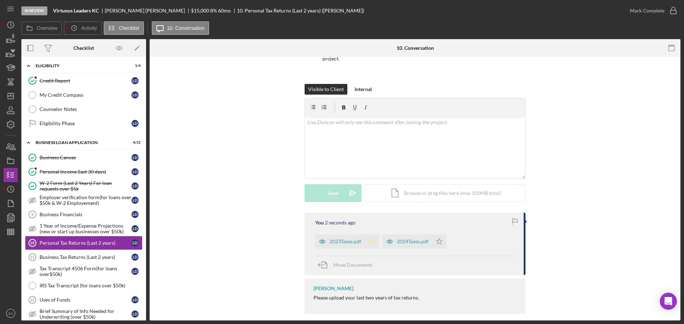
click at [374, 235] on icon "Icon/Star" at bounding box center [372, 242] width 14 height 14
click at [441, 237] on icon "Icon/Star" at bounding box center [439, 242] width 14 height 14
click at [407, 239] on div "2024Taxes.pdf" at bounding box center [413, 242] width 32 height 6
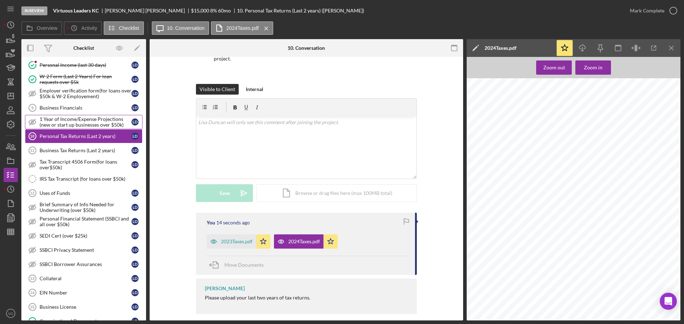
scroll to position [249, 0]
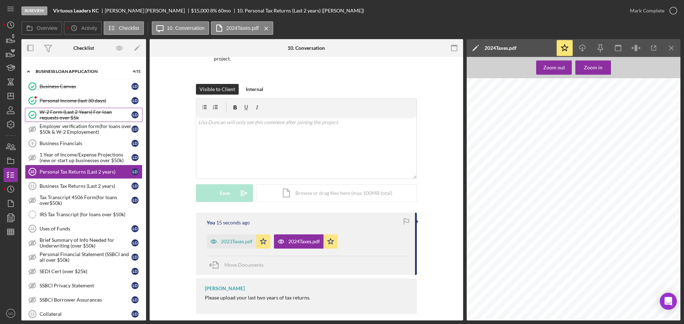
click at [92, 116] on div "W-2 Form (Last 2 Years) For loan requests over $5k" at bounding box center [86, 114] width 92 height 11
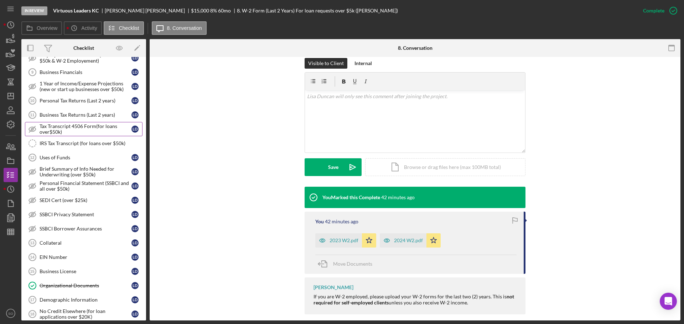
scroll to position [249, 0]
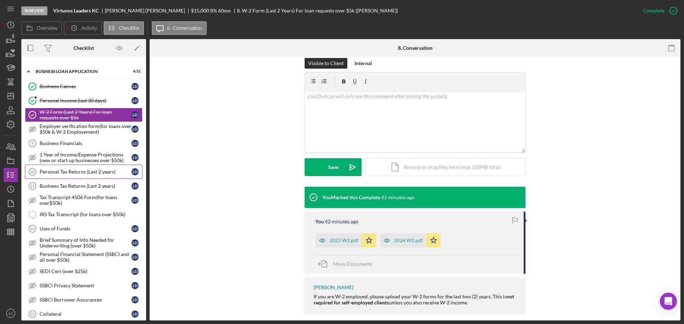
click at [79, 171] on div "Personal Tax Returns (Last 2 years)" at bounding box center [86, 172] width 92 height 6
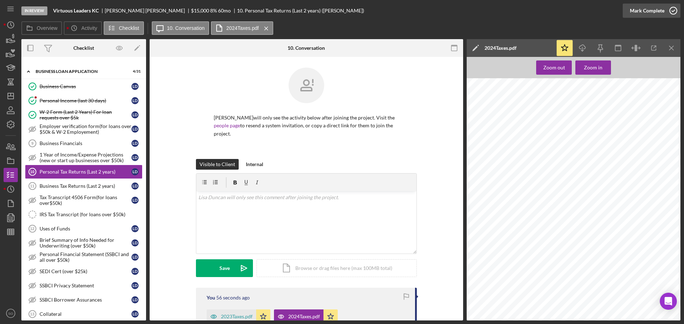
click at [637, 12] on div "Mark Complete" at bounding box center [647, 11] width 35 height 14
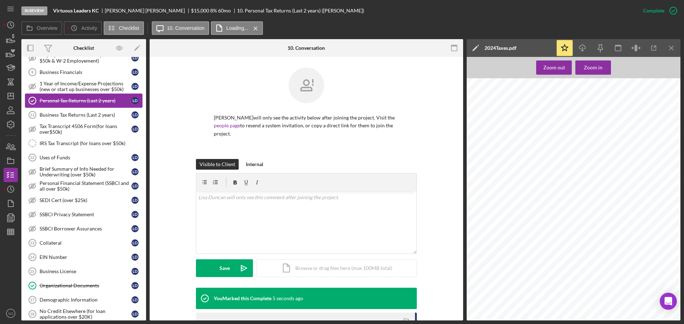
scroll to position [356, 0]
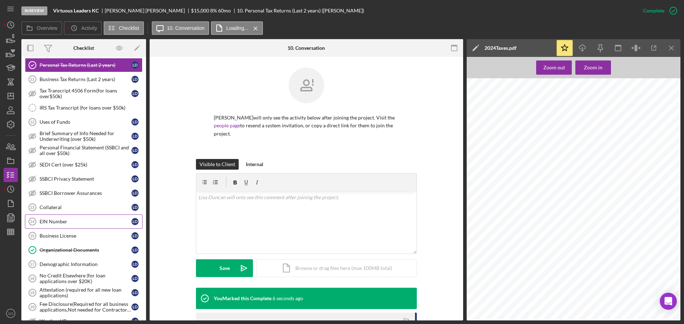
click at [62, 219] on div "EIN Number" at bounding box center [86, 222] width 92 height 6
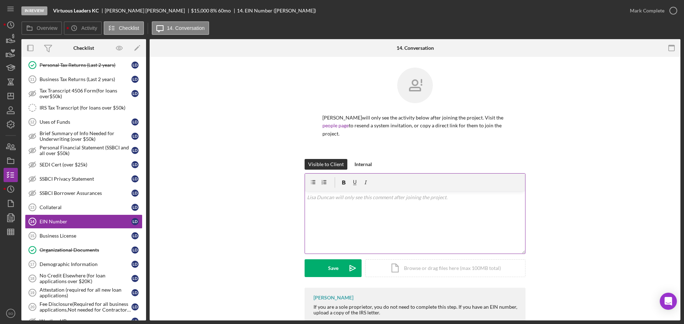
scroll to position [10, 0]
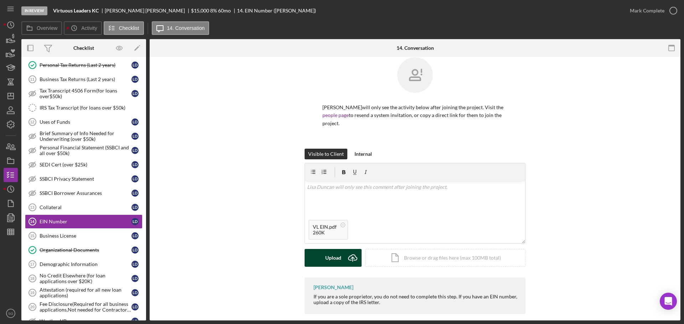
click at [331, 249] on div "Upload" at bounding box center [333, 258] width 16 height 18
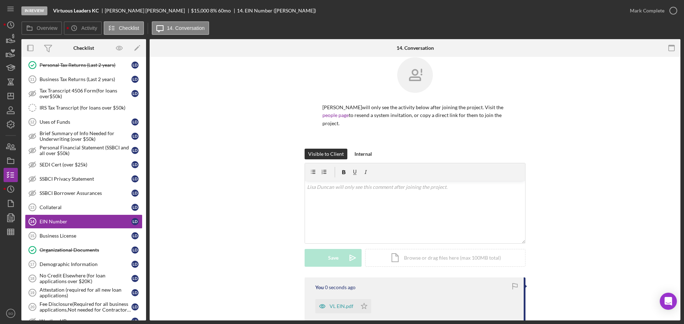
scroll to position [76, 0]
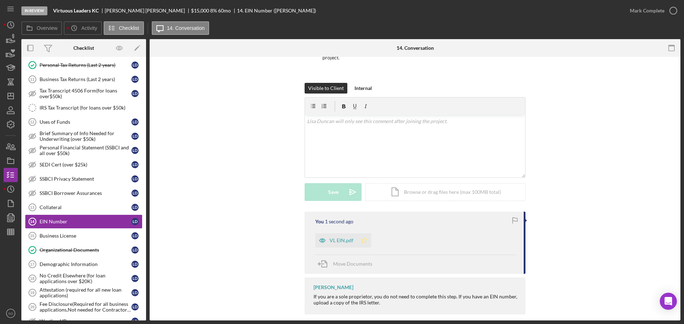
click at [357, 234] on icon "Icon/Star" at bounding box center [364, 241] width 14 height 14
click at [635, 16] on div "Mark Complete" at bounding box center [647, 11] width 35 height 14
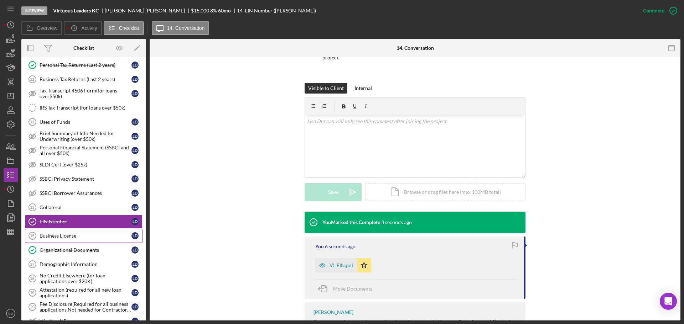
scroll to position [427, 0]
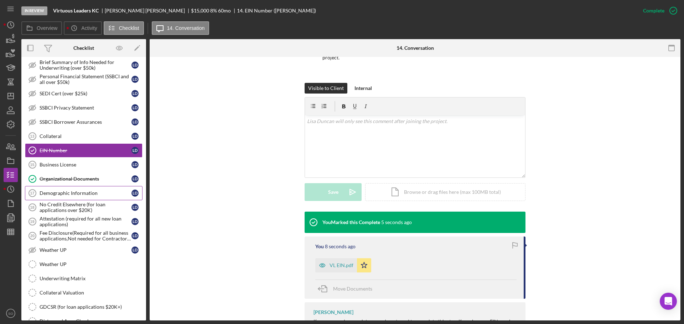
click at [84, 197] on link "Demographic Information 17 Demographic Information L D" at bounding box center [84, 193] width 118 height 14
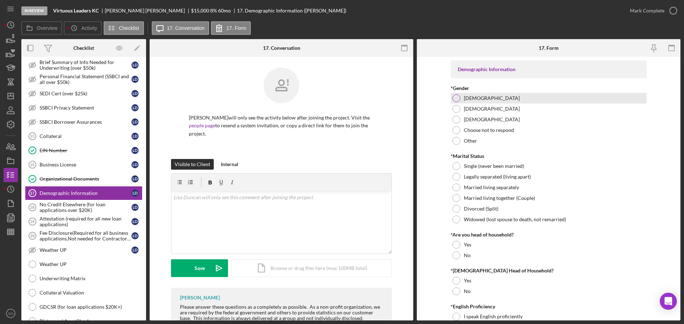
click at [453, 99] on div at bounding box center [456, 98] width 8 height 8
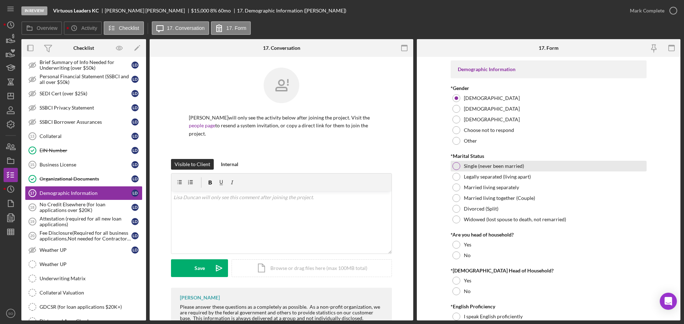
click at [458, 168] on div at bounding box center [456, 166] width 8 height 8
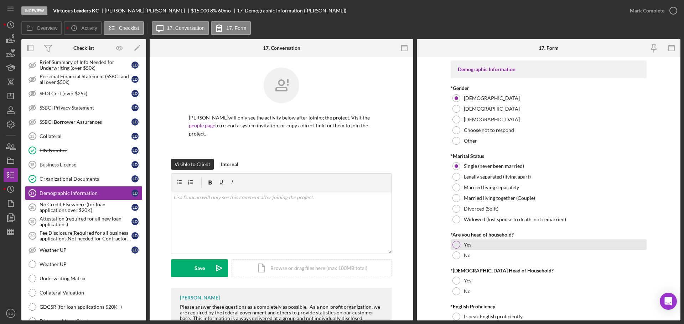
click at [457, 245] on div at bounding box center [456, 245] width 8 height 8
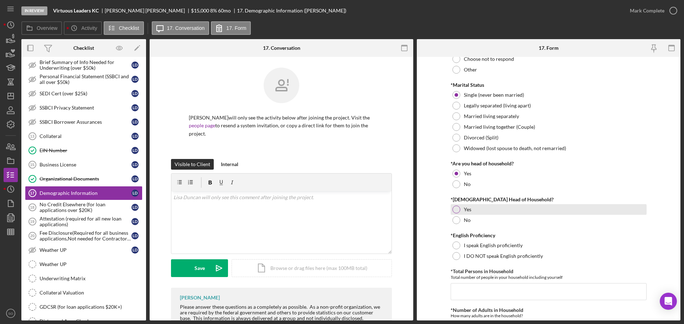
click at [454, 212] on div at bounding box center [456, 210] width 8 height 8
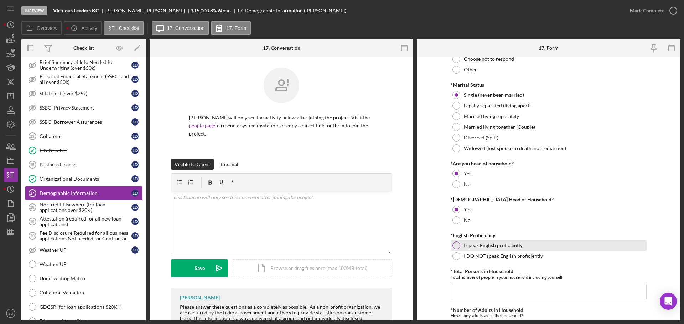
drag, startPoint x: 453, startPoint y: 243, endPoint x: 459, endPoint y: 251, distance: 9.7
click at [453, 243] on div at bounding box center [456, 246] width 8 height 8
click at [481, 290] on input "*Total Persons in Household" at bounding box center [549, 292] width 196 height 17
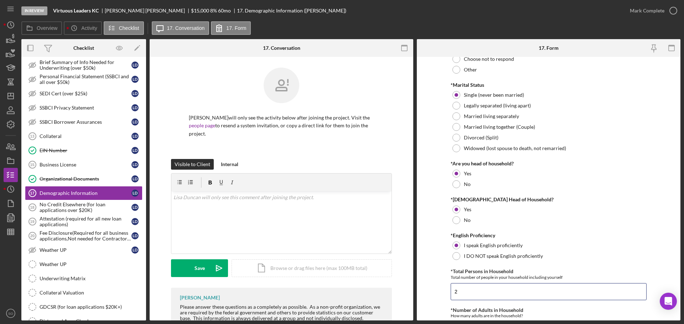
scroll to position [214, 0]
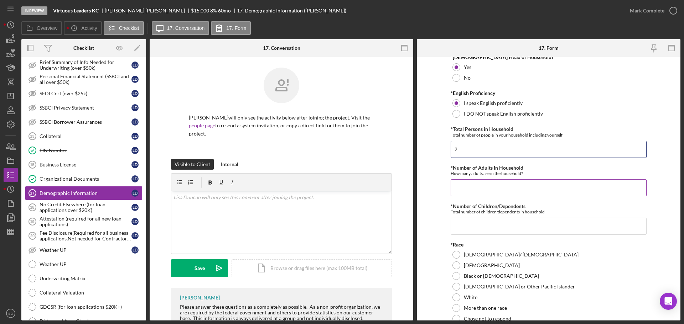
type input "2"
click at [463, 183] on input "*Number of Adults in Household" at bounding box center [549, 188] width 196 height 17
type input "1"
click at [484, 225] on input "*Number of Children/Dependents" at bounding box center [549, 226] width 196 height 17
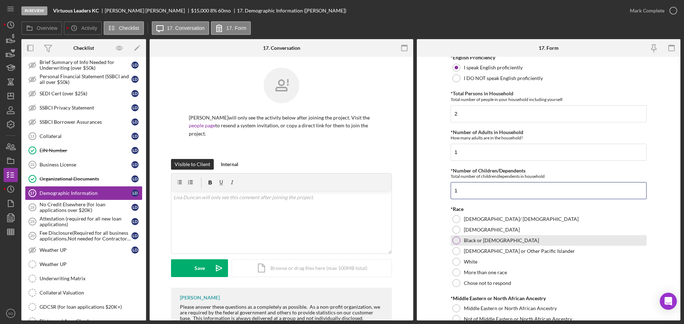
type input "1"
click at [454, 239] on div at bounding box center [456, 241] width 8 height 8
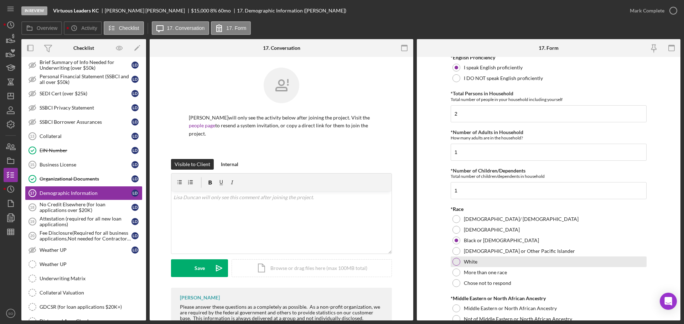
scroll to position [321, 0]
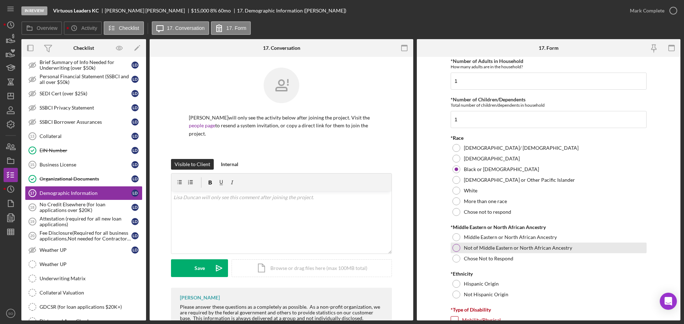
click at [464, 250] on label "Not of Middle Eastern or North African Ancestry" at bounding box center [518, 248] width 108 height 6
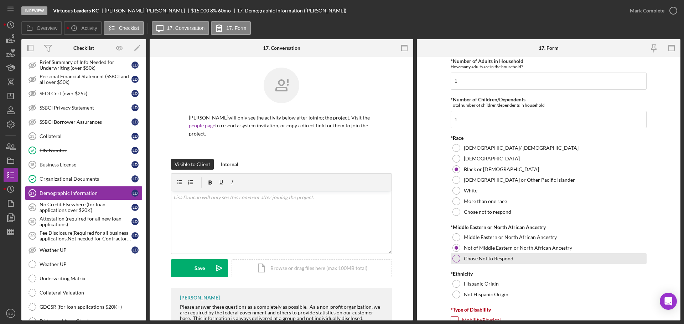
scroll to position [356, 0]
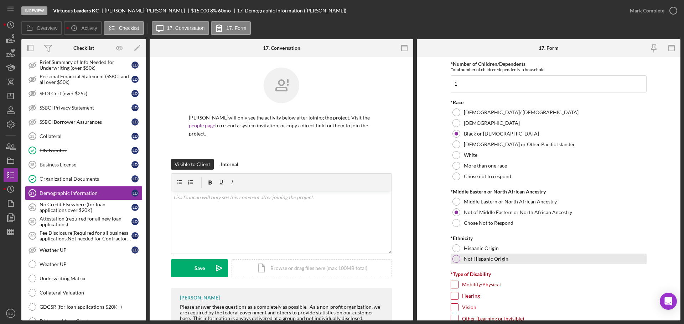
click at [469, 258] on label "Not Hispanic Origin" at bounding box center [486, 259] width 45 height 6
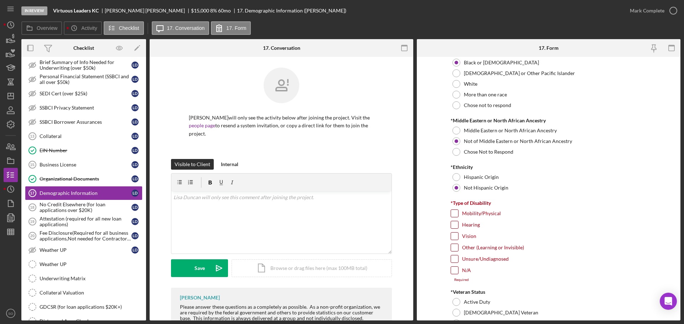
click at [463, 272] on label "N/A" at bounding box center [466, 270] width 9 height 7
click at [458, 272] on input "N/A" at bounding box center [454, 270] width 7 height 7
checkbox input "true"
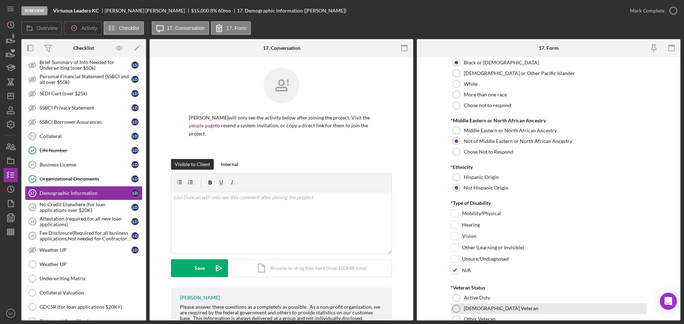
scroll to position [499, 0]
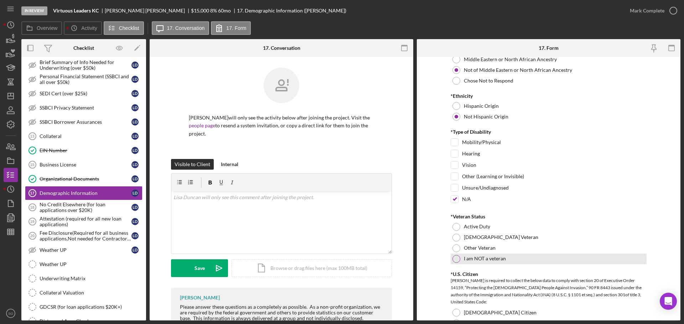
click at [453, 258] on div at bounding box center [456, 259] width 8 height 8
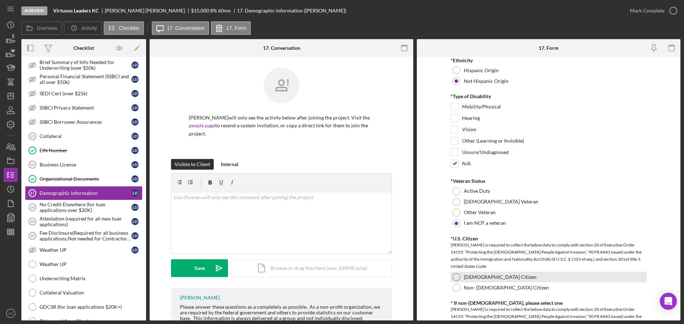
click at [454, 277] on div at bounding box center [456, 278] width 8 height 8
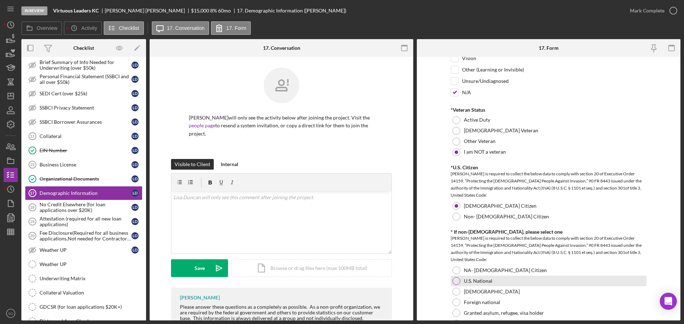
scroll to position [641, 0]
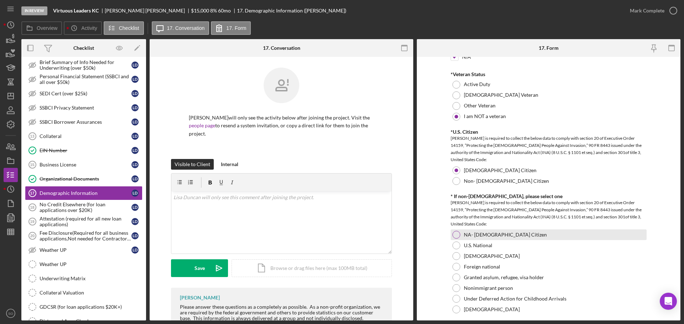
click at [454, 237] on div at bounding box center [456, 235] width 8 height 8
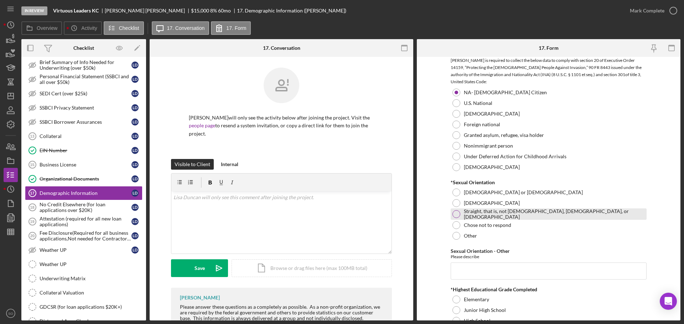
click at [455, 212] on div at bounding box center [456, 215] width 8 height 8
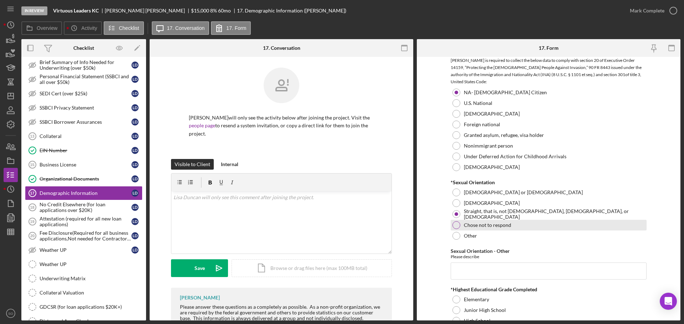
scroll to position [855, 0]
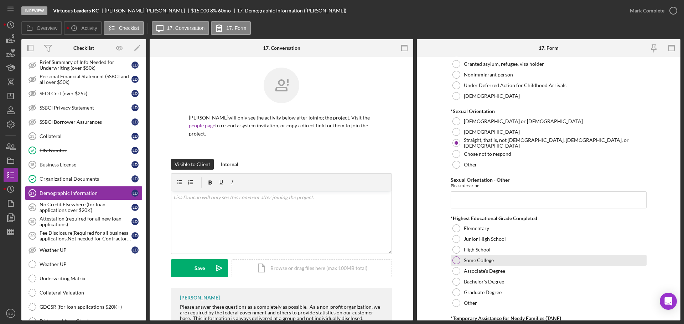
click at [454, 257] on div at bounding box center [456, 261] width 8 height 8
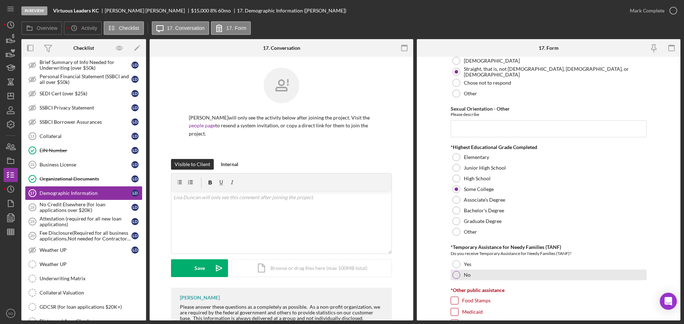
click at [461, 277] on div "No" at bounding box center [549, 275] width 196 height 11
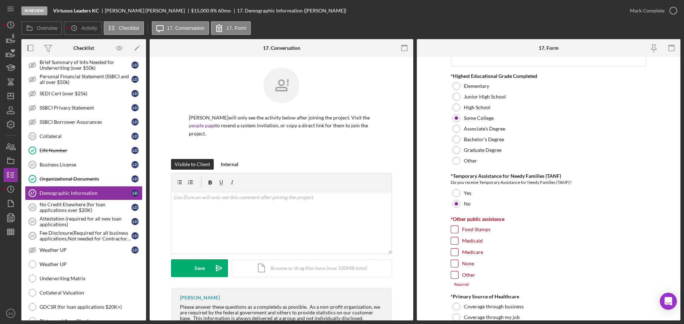
click at [454, 265] on input "None" at bounding box center [454, 263] width 7 height 7
checkbox input "true"
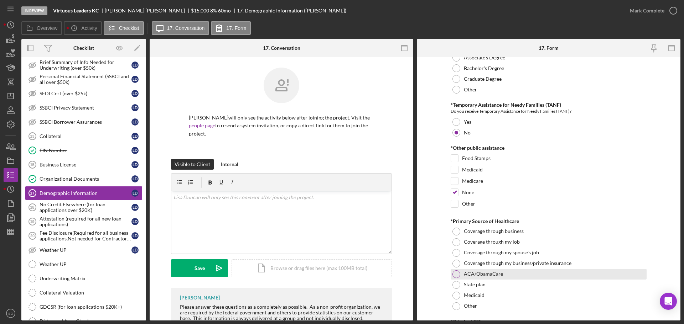
click at [454, 276] on div at bounding box center [456, 275] width 8 height 8
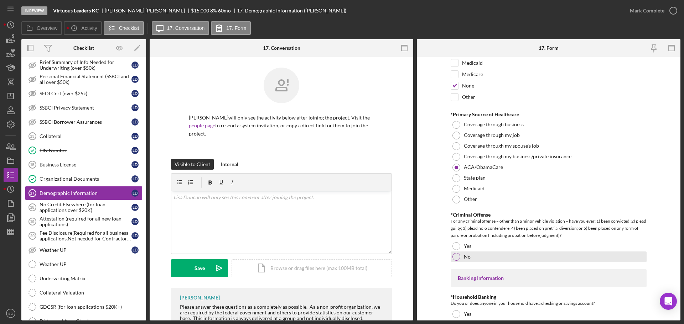
click at [453, 255] on div at bounding box center [456, 257] width 8 height 8
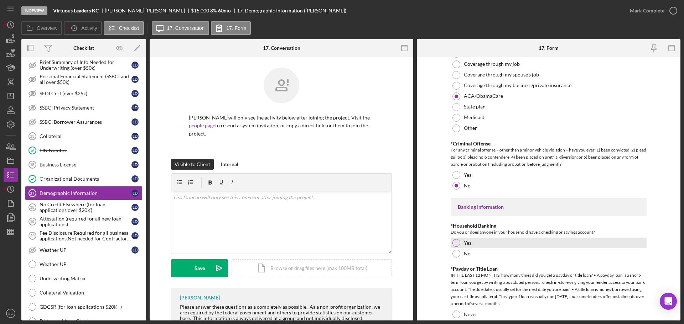
click at [454, 244] on div at bounding box center [456, 243] width 8 height 8
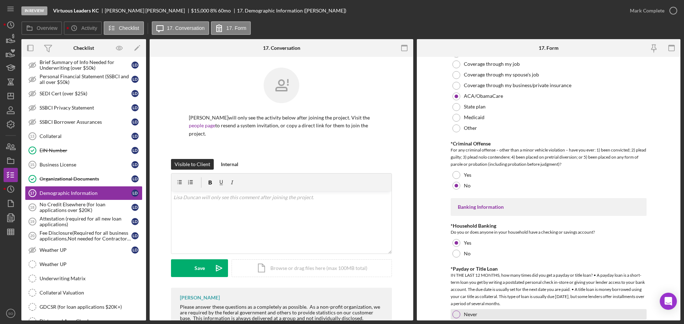
scroll to position [1318, 0]
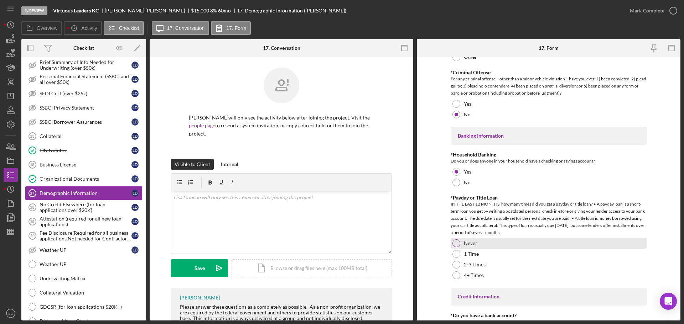
click at [458, 244] on div at bounding box center [456, 244] width 8 height 8
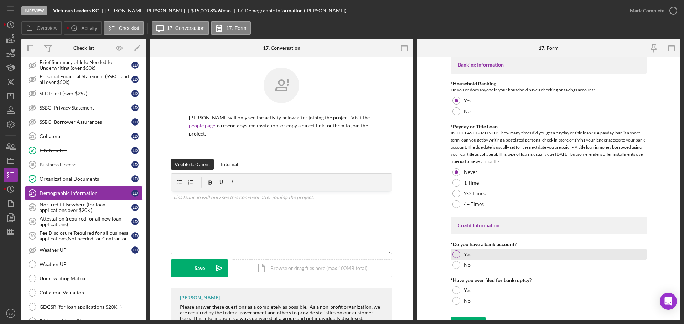
click at [466, 253] on label "Yes" at bounding box center [467, 255] width 7 height 6
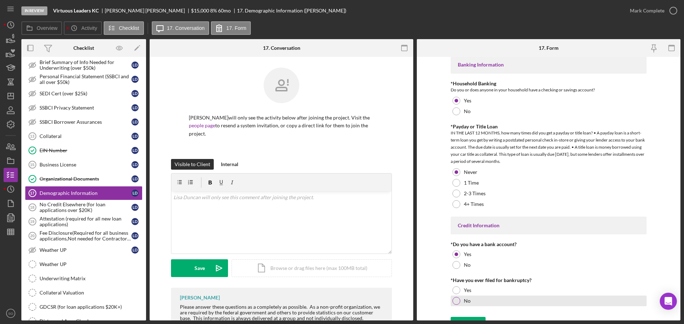
click at [461, 299] on div "No" at bounding box center [549, 301] width 196 height 11
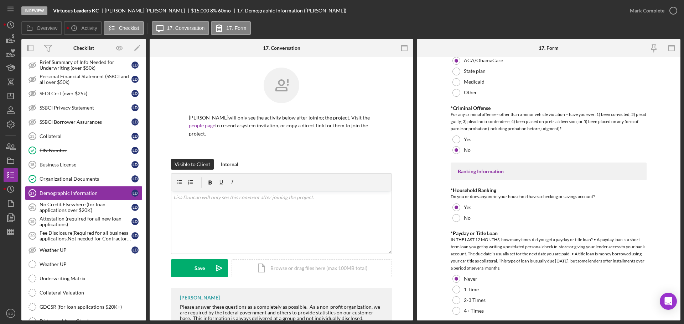
scroll to position [1400, 0]
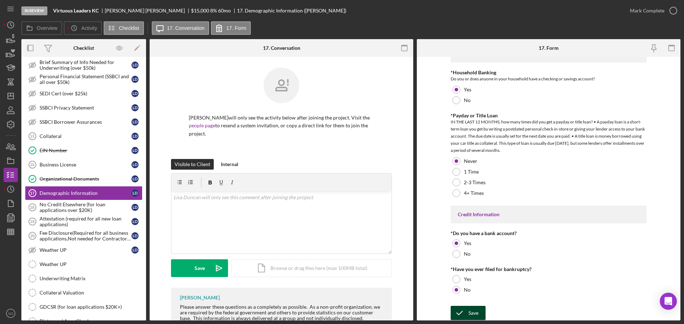
click at [475, 309] on div "Save" at bounding box center [473, 313] width 10 height 14
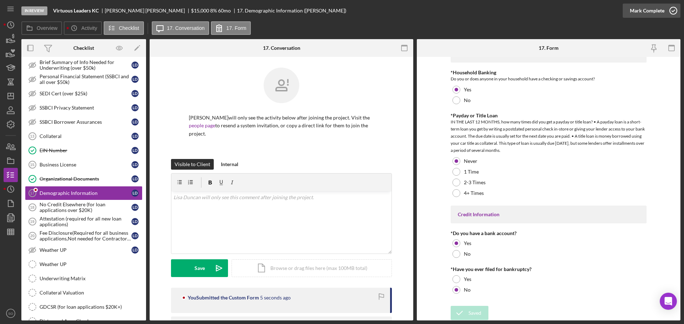
click at [641, 14] on div "Mark Complete" at bounding box center [647, 11] width 35 height 14
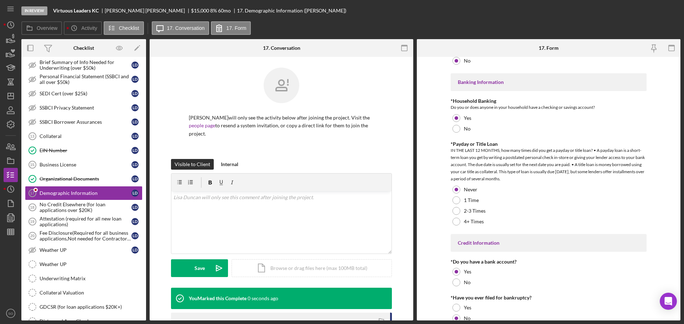
scroll to position [1429, 0]
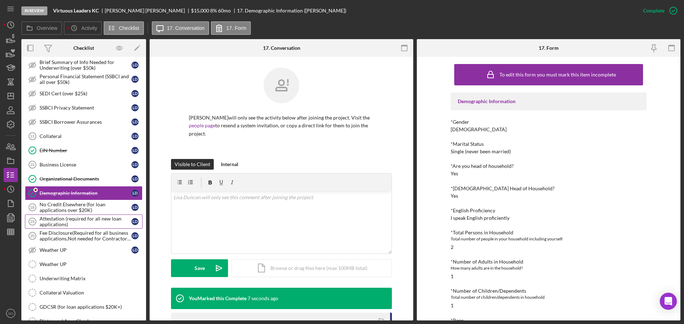
click at [91, 222] on div "Attestation (required for all new loan applications)" at bounding box center [86, 221] width 92 height 11
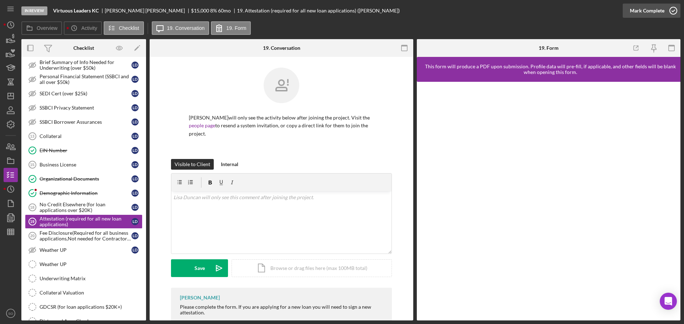
click at [650, 13] on div "Mark Complete" at bounding box center [647, 11] width 35 height 14
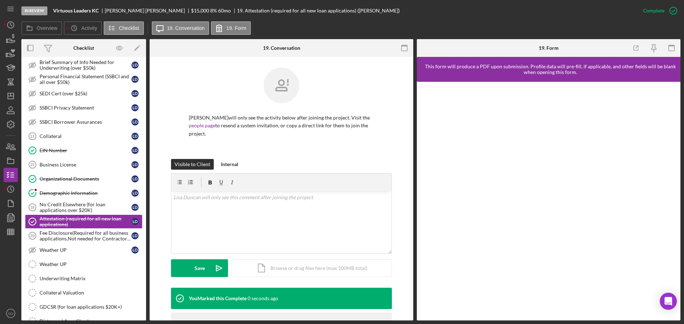
drag, startPoint x: 67, startPoint y: 240, endPoint x: 175, endPoint y: 252, distance: 108.2
click at [70, 241] on div "Fee Disclosure(Required for all business applications,Not needed for Contractor…" at bounding box center [86, 235] width 92 height 11
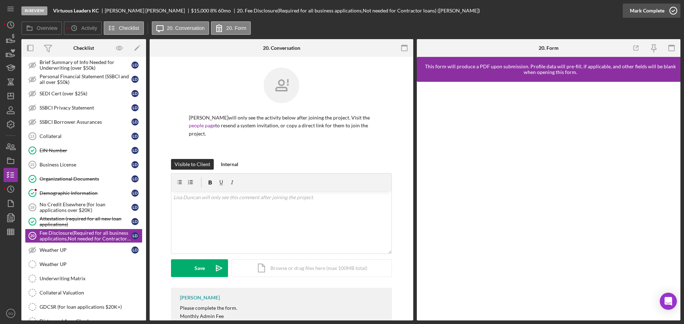
click at [638, 11] on div "Mark Complete" at bounding box center [647, 11] width 35 height 14
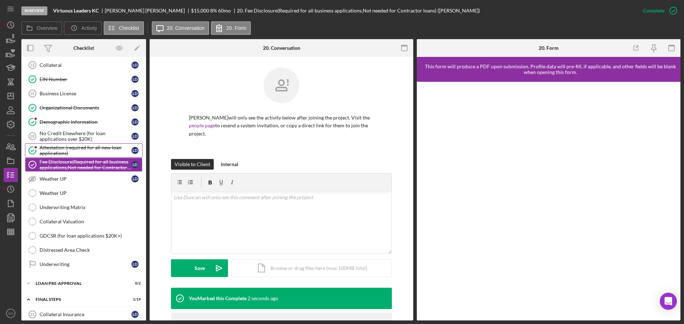
scroll to position [463, 0]
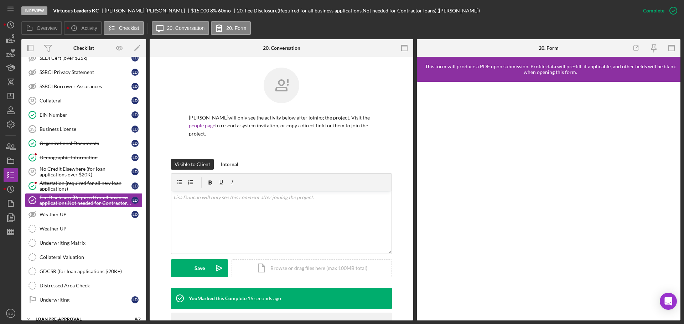
drag, startPoint x: 88, startPoint y: 241, endPoint x: 172, endPoint y: 236, distance: 84.9
click at [90, 241] on div "Underwriting Matrix" at bounding box center [91, 243] width 103 height 6
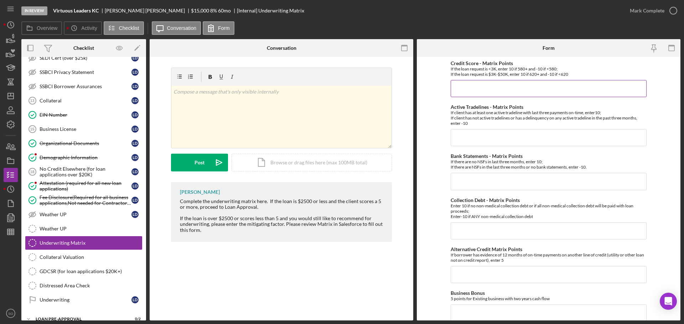
click at [485, 89] on input "Credit Score - Matrix Points" at bounding box center [549, 88] width 196 height 17
type input "10"
click at [519, 137] on input "Active Tradelines - Matrix Points" at bounding box center [549, 137] width 196 height 17
type input "10"
click at [503, 228] on input "Collection Debt - Matrix Points" at bounding box center [549, 231] width 196 height 17
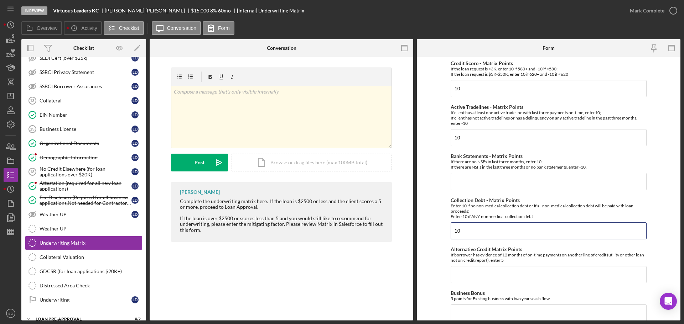
type input "10"
click at [472, 185] on input "Bank Statements - Matrix Points" at bounding box center [549, 181] width 196 height 17
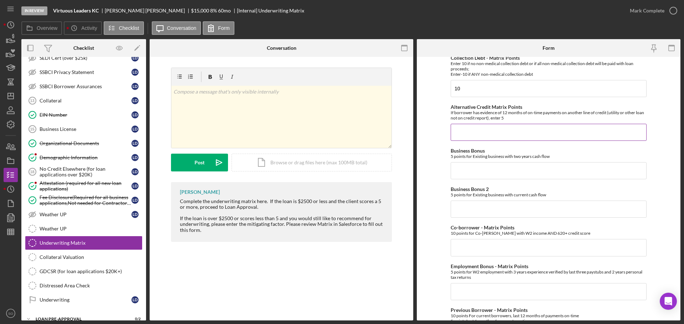
type input "10"
click at [476, 130] on input "Alternative Credit Matrix Points" at bounding box center [549, 132] width 196 height 17
type input "0"
click at [481, 172] on input "Business Bonus" at bounding box center [549, 170] width 196 height 17
type input "0"
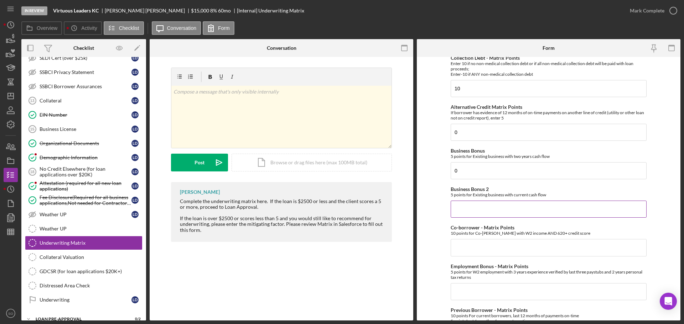
click at [486, 207] on input "Business Bonus 2" at bounding box center [549, 209] width 196 height 17
type input "0"
click at [462, 248] on input "Co-borrower - Matrix Points" at bounding box center [549, 247] width 196 height 17
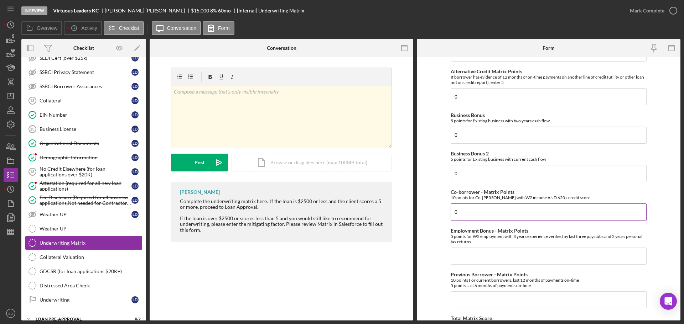
type input "0"
click at [462, 248] on input "Employment Bonus - Matrix Points" at bounding box center [549, 256] width 196 height 17
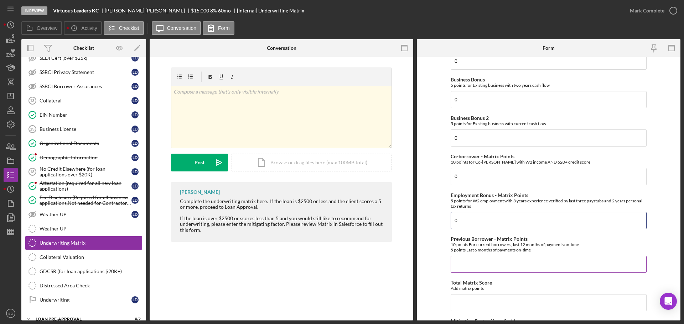
type input "0"
click at [463, 260] on input "Previous Borrower - Matrix Points" at bounding box center [549, 264] width 196 height 17
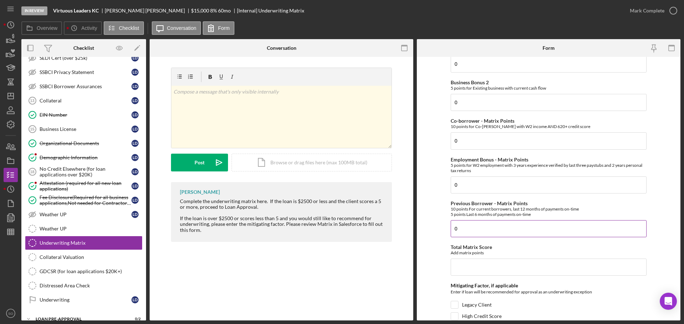
type input "0"
click at [473, 261] on input "Total Matrix Score" at bounding box center [549, 267] width 196 height 17
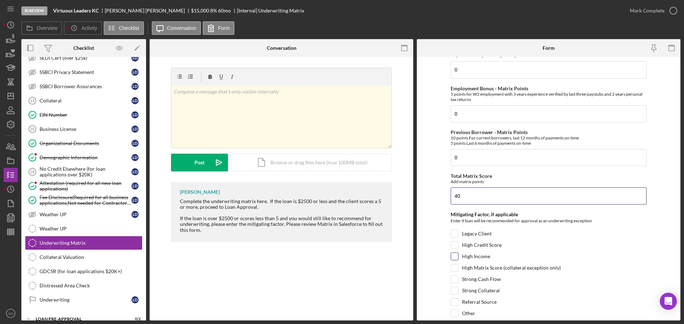
scroll to position [347, 0]
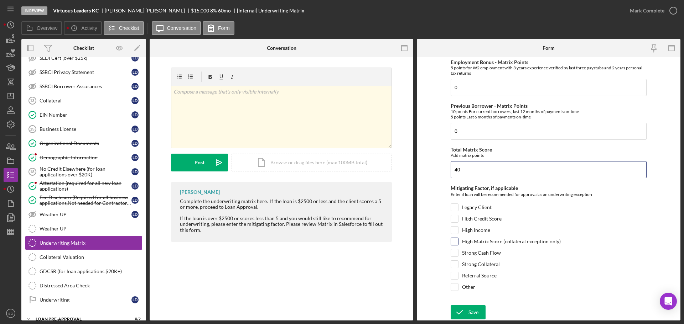
type input "40"
click at [455, 244] on input "High Matrix Score (collateral exception only)" at bounding box center [454, 241] width 7 height 7
checkbox input "true"
click at [473, 307] on div "Save" at bounding box center [473, 313] width 10 height 14
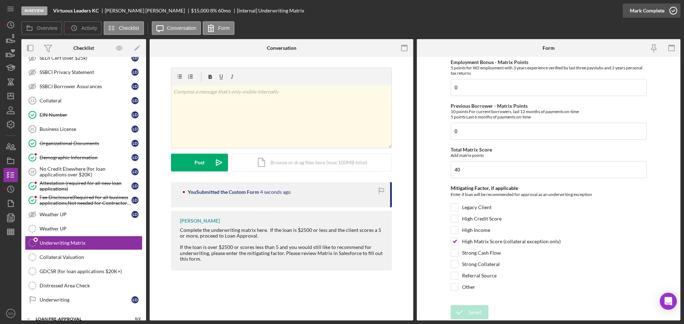
click at [629, 12] on button "Mark Complete" at bounding box center [652, 11] width 58 height 14
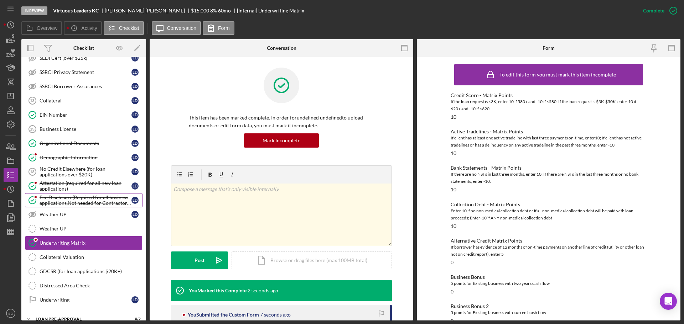
scroll to position [570, 0]
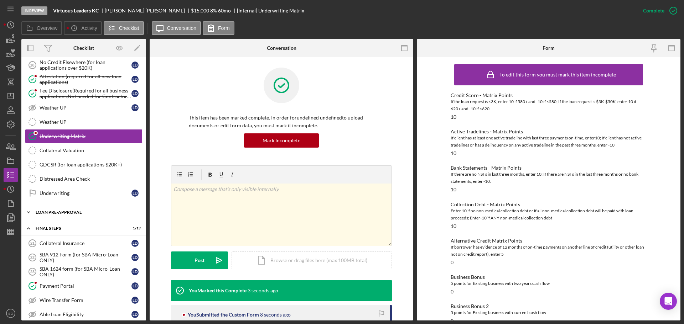
click at [79, 213] on div "LOAN PRE-APPROVAL" at bounding box center [87, 213] width 102 height 4
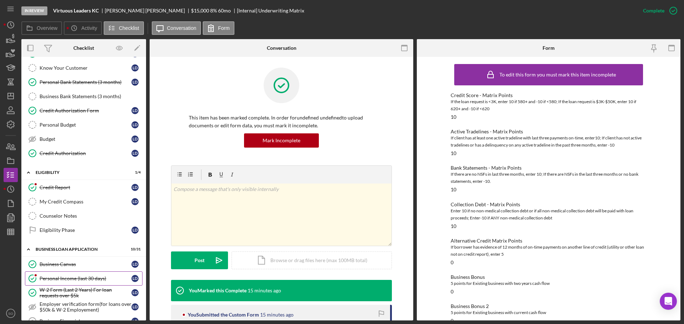
scroll to position [0, 0]
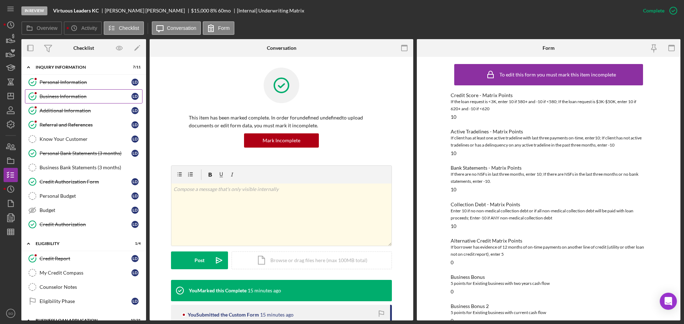
click at [85, 97] on div "Business Information" at bounding box center [86, 97] width 92 height 6
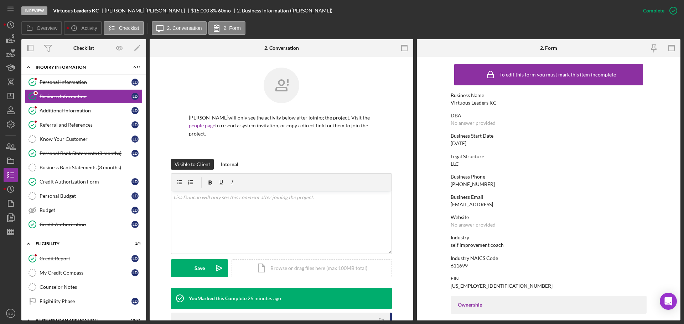
click at [481, 105] on div "Virtuous Leaders KC" at bounding box center [474, 103] width 46 height 6
copy div "Virtuous Leaders KC"
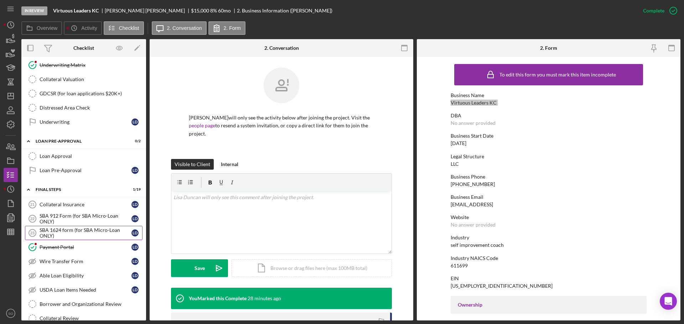
scroll to position [812, 0]
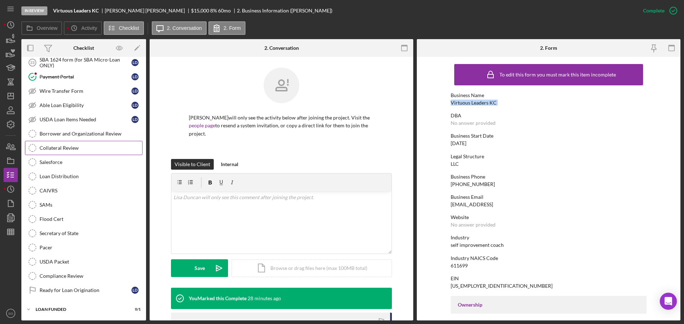
drag, startPoint x: 71, startPoint y: 147, endPoint x: 77, endPoint y: 157, distance: 11.4
click at [71, 147] on div "Collateral Review" at bounding box center [91, 148] width 103 height 6
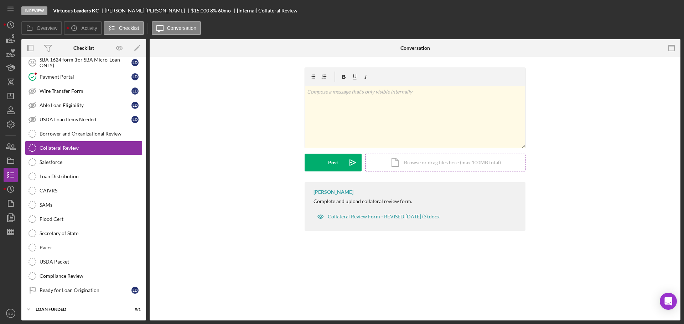
scroll to position [812, 0]
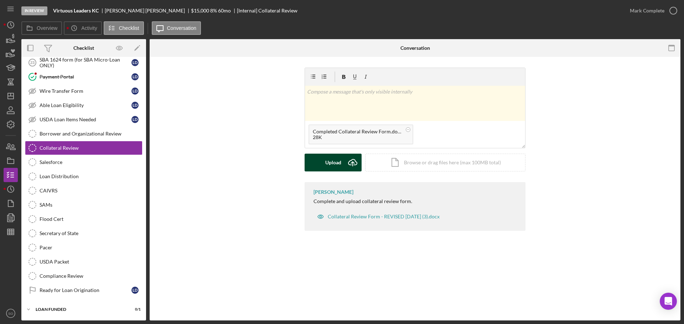
click at [327, 161] on div "Upload" at bounding box center [333, 163] width 16 height 18
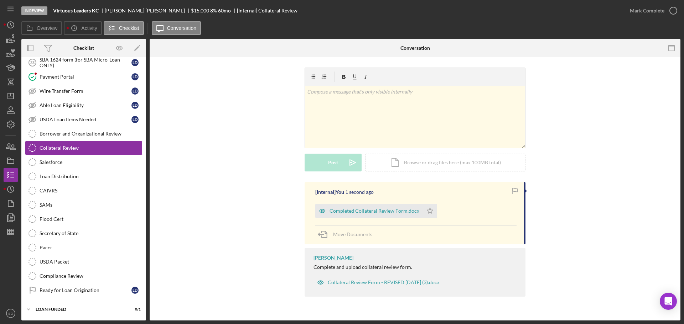
click at [430, 209] on icon "Icon/Star" at bounding box center [430, 211] width 14 height 14
drag, startPoint x: 625, startPoint y: 12, endPoint x: 628, endPoint y: 17, distance: 5.3
click at [625, 12] on button "Mark Complete" at bounding box center [652, 11] width 58 height 14
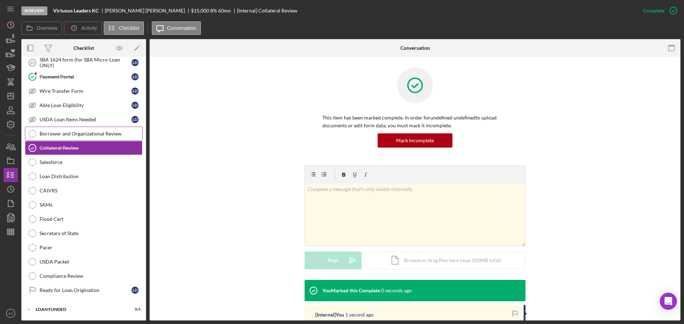
click at [90, 135] on div "Borrower and Organizational Review" at bounding box center [91, 134] width 103 height 6
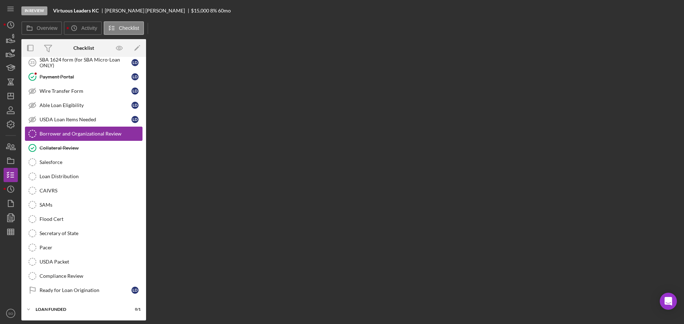
scroll to position [812, 0]
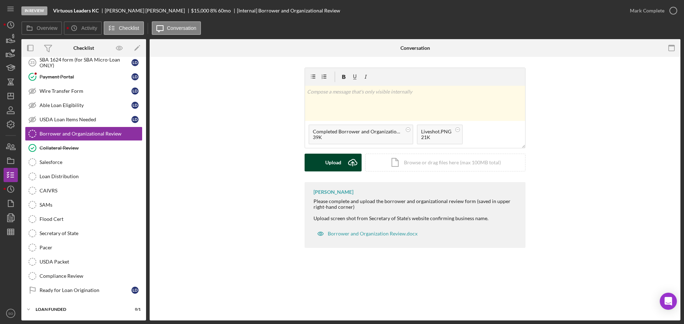
click at [319, 171] on button "Upload Icon/Upload" at bounding box center [333, 163] width 57 height 18
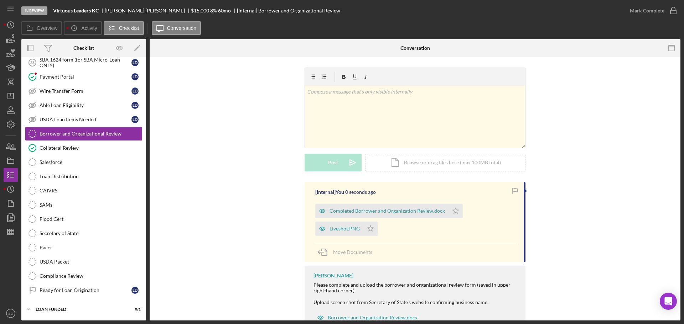
scroll to position [26, 0]
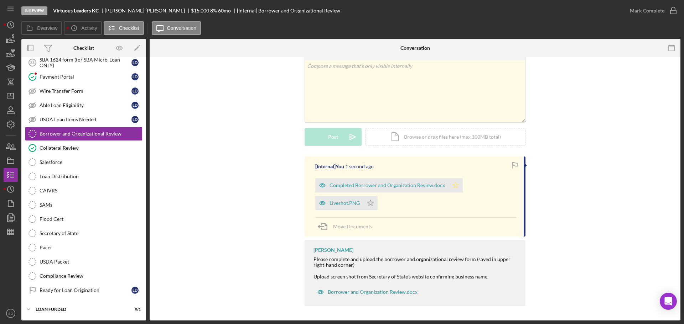
click at [448, 185] on icon "Icon/Star" at bounding box center [455, 185] width 14 height 14
click at [369, 205] on polygon "button" at bounding box center [371, 203] width 6 height 6
click at [644, 14] on div "Mark Complete" at bounding box center [647, 11] width 35 height 14
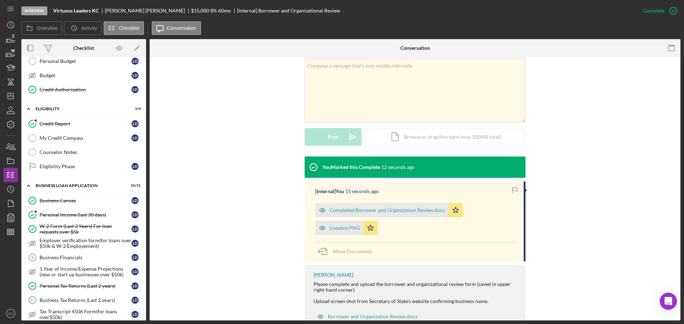
scroll to position [0, 0]
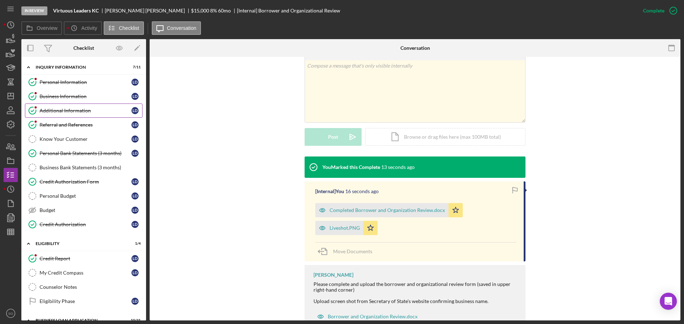
drag, startPoint x: 87, startPoint y: 99, endPoint x: 101, endPoint y: 104, distance: 15.6
click at [87, 99] on div "Business Information" at bounding box center [86, 97] width 92 height 6
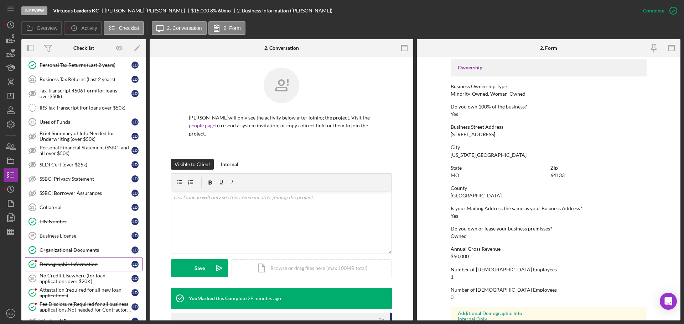
scroll to position [392, 0]
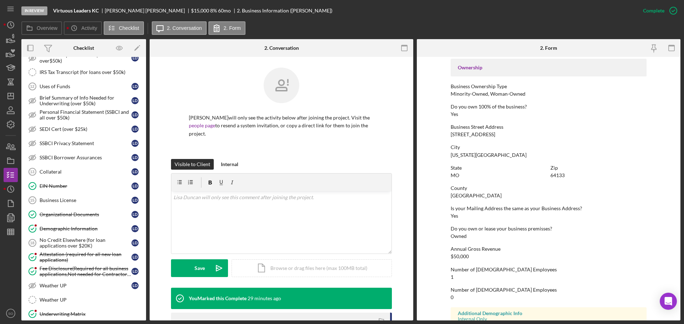
drag, startPoint x: 88, startPoint y: 232, endPoint x: 183, endPoint y: 227, distance: 94.9
click at [88, 232] on div "Demographic Information" at bounding box center [86, 229] width 92 height 6
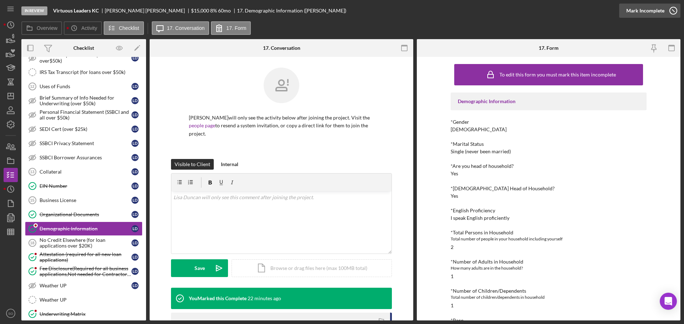
click at [650, 11] on div "Mark Incomplete" at bounding box center [645, 11] width 38 height 14
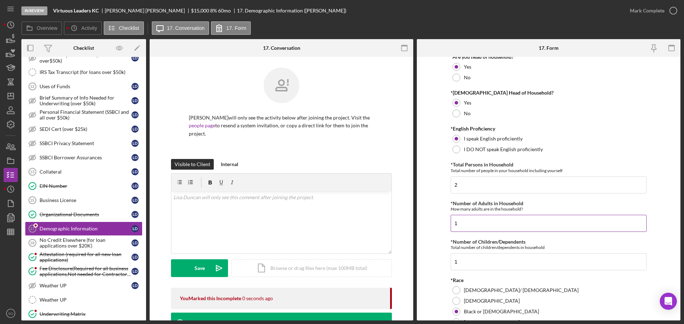
scroll to position [214, 0]
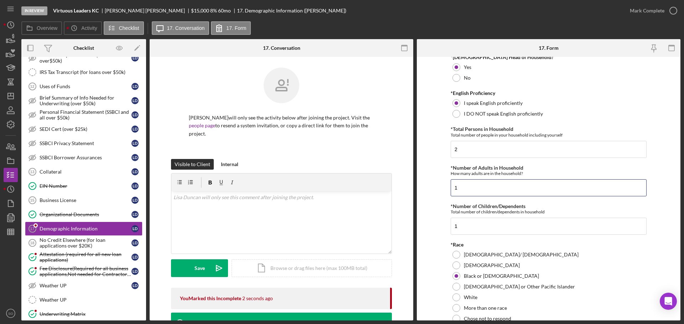
drag, startPoint x: 463, startPoint y: 187, endPoint x: 409, endPoint y: 177, distance: 55.1
click at [410, 182] on div "Overview Internal Workflow Stage In Review Icon/Dropdown Arrow Archive (can una…" at bounding box center [350, 180] width 659 height 282
type input "2"
drag, startPoint x: 465, startPoint y: 226, endPoint x: 423, endPoint y: 230, distance: 41.5
click at [429, 229] on form "Demographic Information *Gender Female Male Nonbinary Choose not to respond Oth…" at bounding box center [549, 189] width 264 height 264
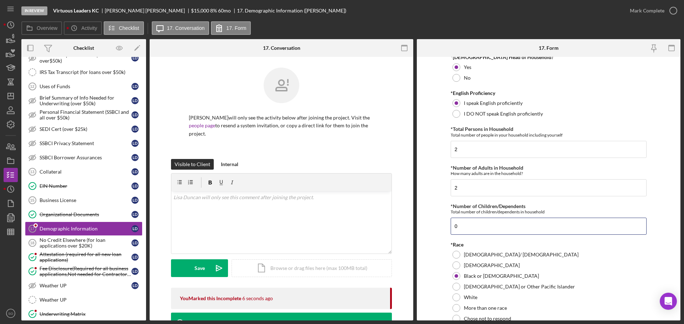
type input "0"
click at [422, 234] on form "Demographic Information *Gender Female Male Nonbinary Choose not to respond Oth…" at bounding box center [549, 189] width 264 height 264
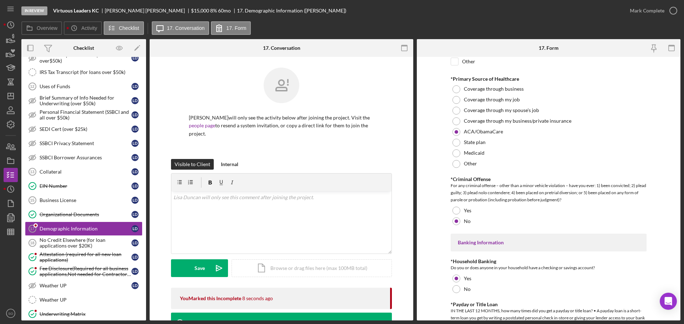
scroll to position [1400, 0]
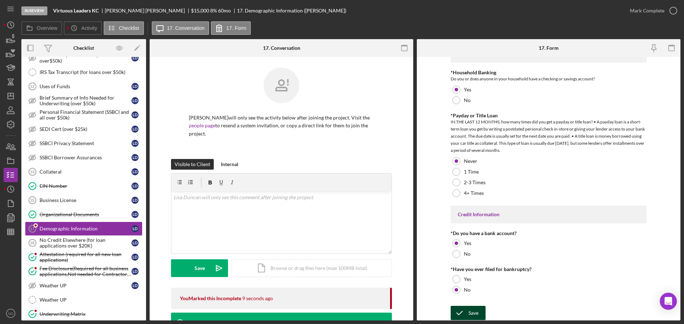
click at [469, 314] on div "Save" at bounding box center [473, 313] width 10 height 14
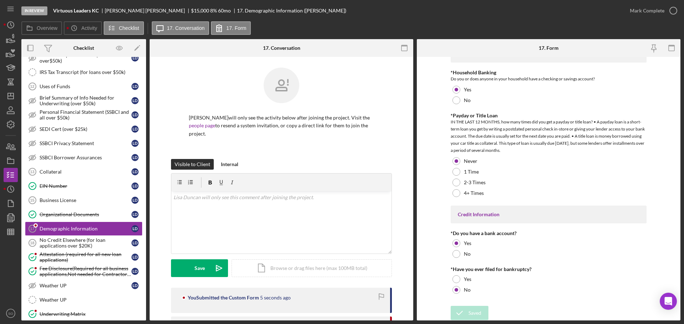
click at [638, 10] on div "Mark Complete" at bounding box center [647, 11] width 35 height 14
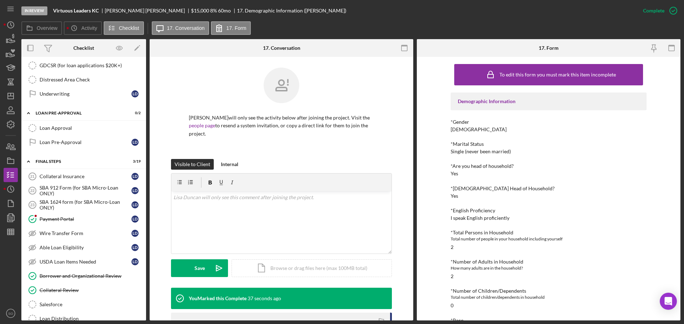
scroll to position [705, 0]
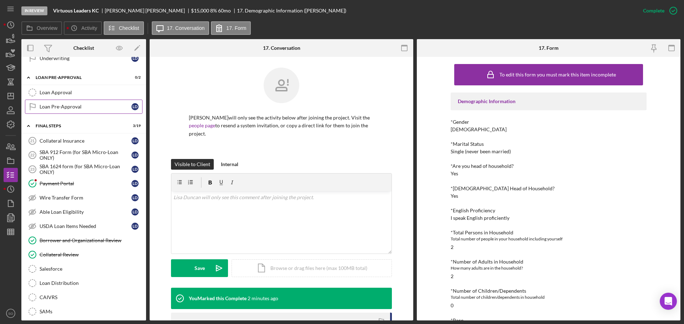
drag, startPoint x: 59, startPoint y: 95, endPoint x: 74, endPoint y: 109, distance: 19.9
click at [59, 95] on div "Loan Approval" at bounding box center [91, 93] width 103 height 6
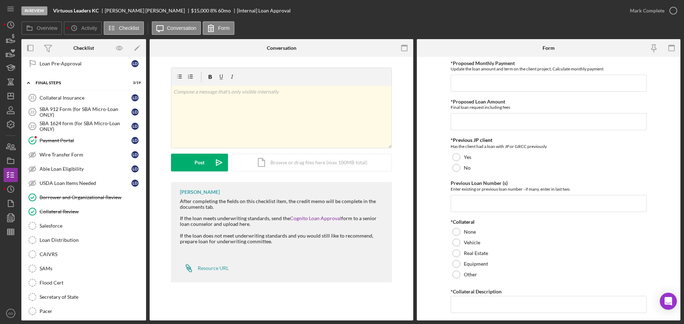
scroll to position [784, 0]
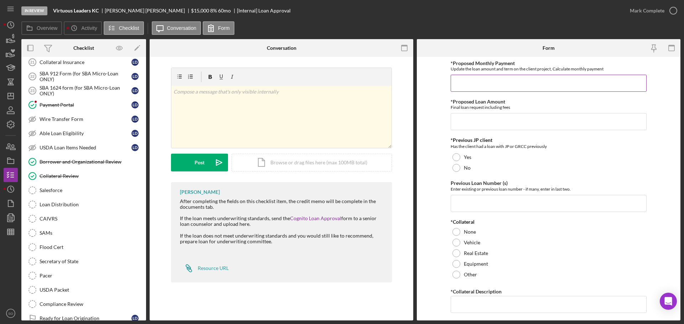
click at [470, 83] on input "*Proposed Monthly Payment" at bounding box center [549, 83] width 196 height 17
click at [84, 206] on div "Loan Distribution" at bounding box center [91, 205] width 103 height 6
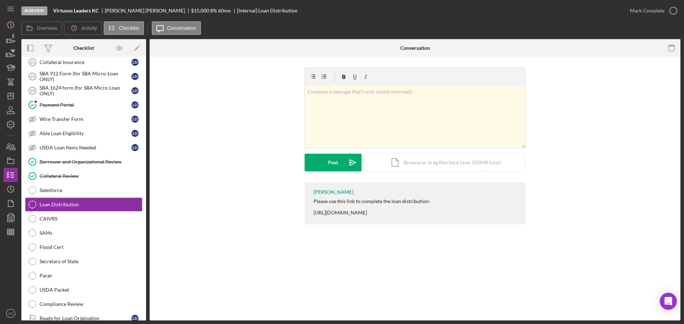
click at [403, 210] on div "Please use this link to complete the loan distribution: https://www.cognitoform…" at bounding box center [371, 207] width 116 height 17
drag, startPoint x: 403, startPoint y: 210, endPoint x: 393, endPoint y: 216, distance: 12.3
click at [393, 216] on div "Please use this link to complete the loan distribution: https://www.cognitoform…" at bounding box center [371, 207] width 116 height 17
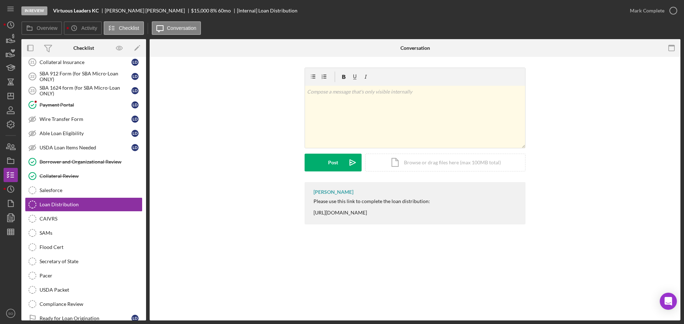
click at [392, 216] on div "Please use this link to complete the loan distribution: https://www.cognitoform…" at bounding box center [371, 207] width 116 height 17
click at [392, 215] on div "Please use this link to complete the loan distribution: https://www.cognitoform…" at bounding box center [371, 207] width 116 height 17
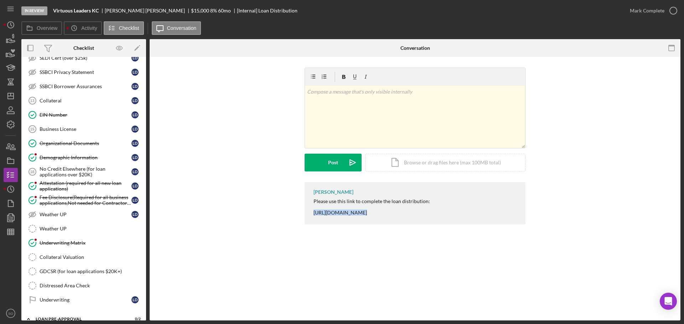
scroll to position [570, 0]
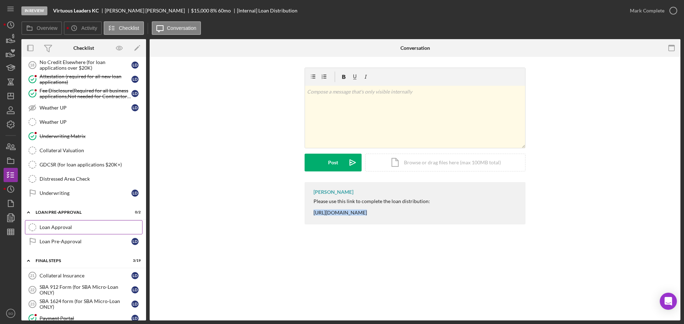
click at [61, 228] on div "Loan Approval" at bounding box center [91, 228] width 103 height 6
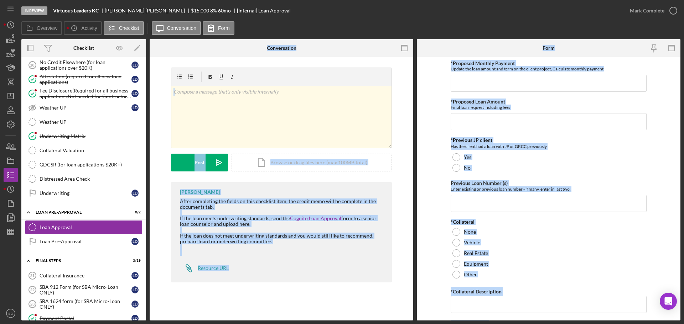
click at [440, 89] on form "*Proposed Monthly Payment Update the loan amount and term on the client project…" at bounding box center [549, 189] width 264 height 264
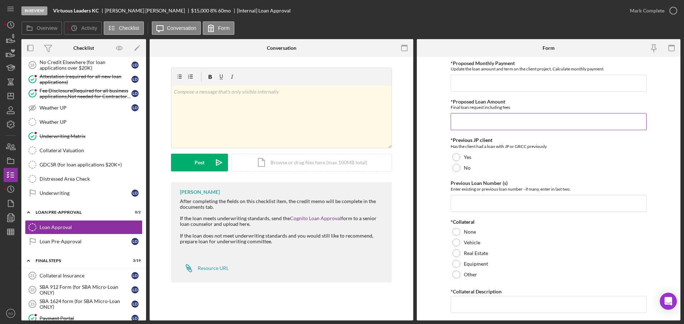
click at [478, 120] on input "*Proposed Loan Amount" at bounding box center [549, 121] width 196 height 17
click at [475, 92] on input "*Proposed Monthly Payment" at bounding box center [549, 83] width 196 height 17
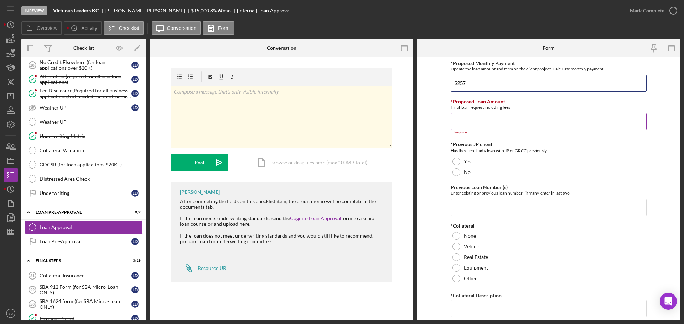
type input "$257"
click at [473, 129] on input "*Proposed Loan Amount" at bounding box center [549, 121] width 196 height 17
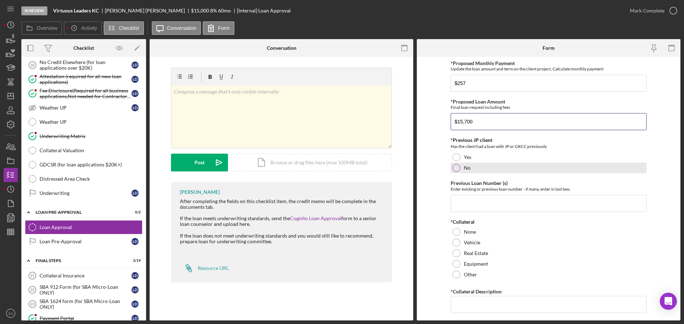
type input "$15,700"
click at [457, 168] on div at bounding box center [456, 168] width 8 height 8
click at [473, 201] on input "Previous Loan Number (s)" at bounding box center [549, 203] width 196 height 17
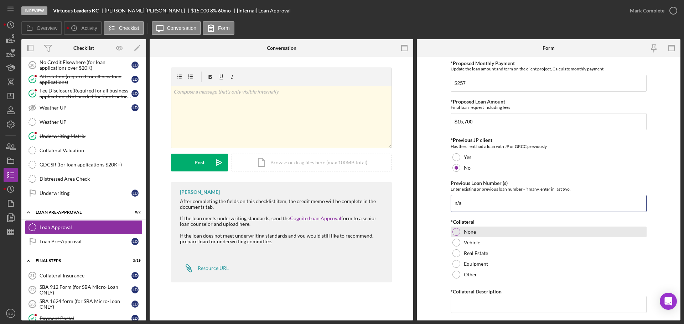
type input "n/a"
click at [455, 235] on div at bounding box center [456, 232] width 8 height 8
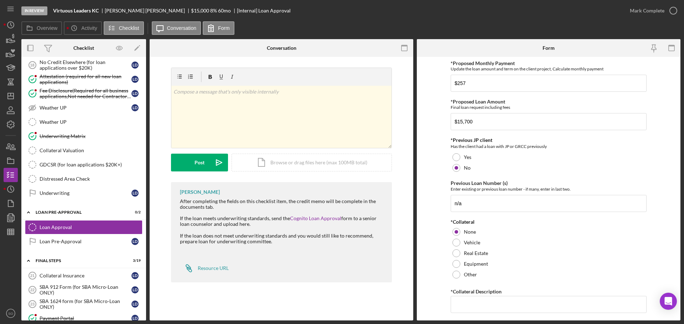
scroll to position [142, 0]
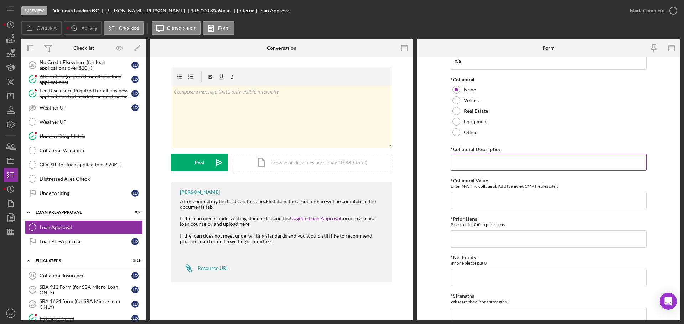
click at [470, 161] on input "*Collateral Description" at bounding box center [549, 162] width 196 height 17
type input "n/a"
click at [478, 200] on input "*Collateral Value" at bounding box center [549, 200] width 196 height 17
click at [493, 203] on input "*Collateral Value" at bounding box center [549, 200] width 196 height 17
type input "0"
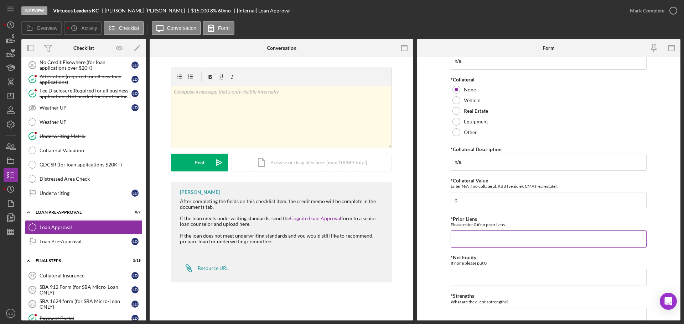
click at [480, 239] on input "*Prior Liens" at bounding box center [549, 239] width 196 height 17
type input "0"
click at [486, 278] on input "*Net Equity" at bounding box center [549, 277] width 196 height 17
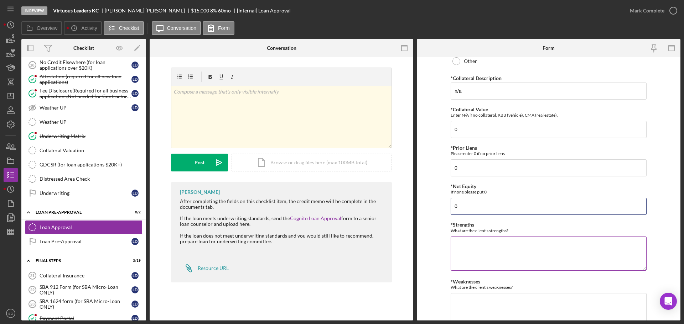
type input "0"
click at [474, 251] on textarea "*Strengths" at bounding box center [549, 254] width 196 height 34
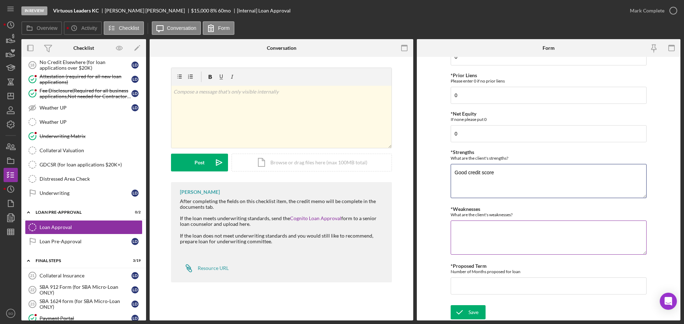
type textarea "Good credit score"
click at [471, 224] on textarea "*Weaknesses" at bounding box center [549, 238] width 196 height 34
click at [473, 231] on textarea "Unseceured loan" at bounding box center [549, 238] width 196 height 34
type textarea "Unsecured loan"
click at [492, 281] on input "*Proposed Term" at bounding box center [549, 286] width 196 height 17
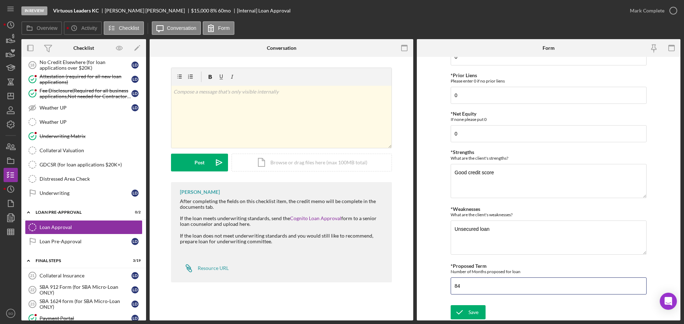
type input "84"
click at [442, 258] on form "*Proposed Monthly Payment Update the loan amount and term on the client project…" at bounding box center [549, 189] width 264 height 264
click at [476, 315] on div "Save" at bounding box center [473, 313] width 10 height 14
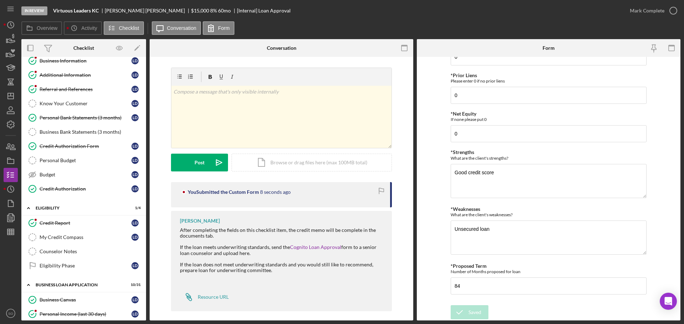
scroll to position [0, 0]
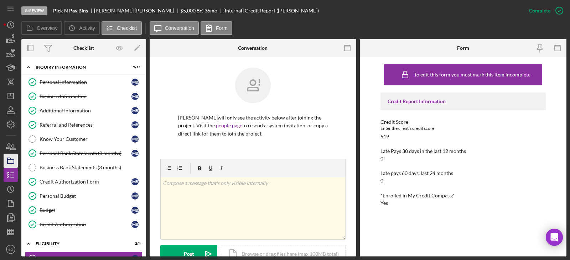
scroll to position [142, 0]
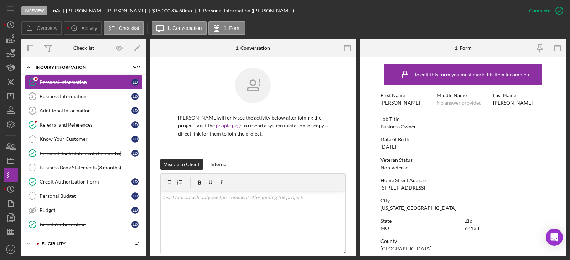
scroll to position [107, 0]
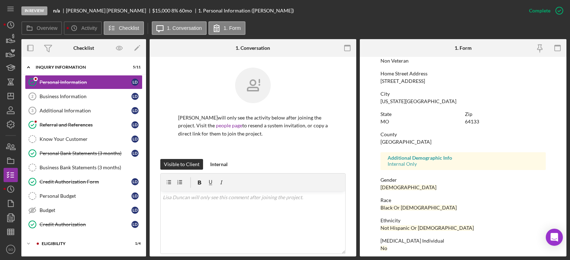
click at [400, 81] on div "[STREET_ADDRESS]" at bounding box center [402, 81] width 45 height 6
copy div "[STREET_ADDRESS]"
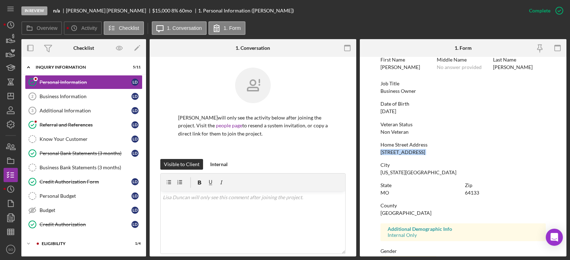
click at [386, 173] on div "[US_STATE][GEOGRAPHIC_DATA]" at bounding box center [418, 173] width 76 height 6
copy div "[US_STATE][GEOGRAPHIC_DATA]"
click at [470, 194] on div "64133" at bounding box center [472, 193] width 14 height 6
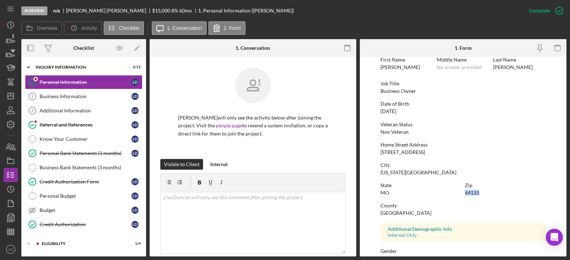
click at [470, 194] on div "64133" at bounding box center [472, 193] width 14 height 6
copy div "64133"
click at [395, 216] on div "[GEOGRAPHIC_DATA]" at bounding box center [405, 214] width 51 height 6
click at [394, 215] on div "[GEOGRAPHIC_DATA]" at bounding box center [405, 214] width 51 height 6
click at [394, 214] on div "[GEOGRAPHIC_DATA]" at bounding box center [405, 214] width 51 height 6
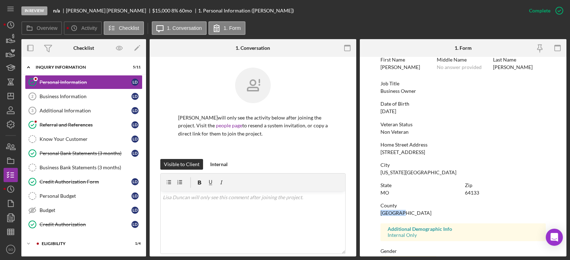
click at [394, 214] on div "[GEOGRAPHIC_DATA]" at bounding box center [405, 214] width 51 height 6
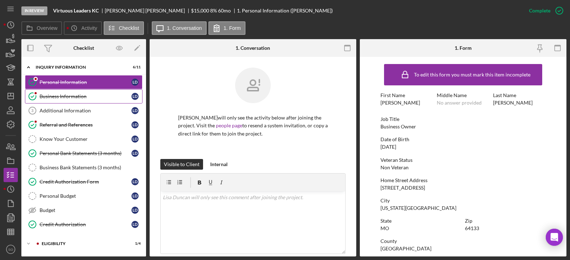
click at [77, 98] on div "Business Information" at bounding box center [86, 97] width 92 height 6
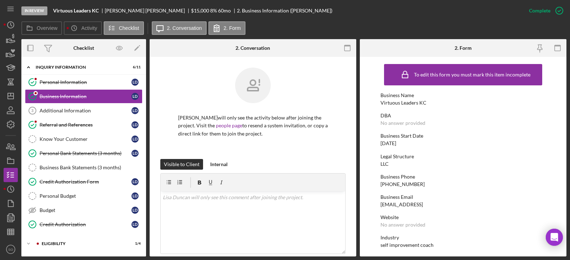
click at [403, 186] on div "[PHONE_NUMBER]" at bounding box center [402, 185] width 44 height 6
copy div "[PHONE_NUMBER]"
click at [396, 141] on div "[DATE]" at bounding box center [388, 144] width 16 height 6
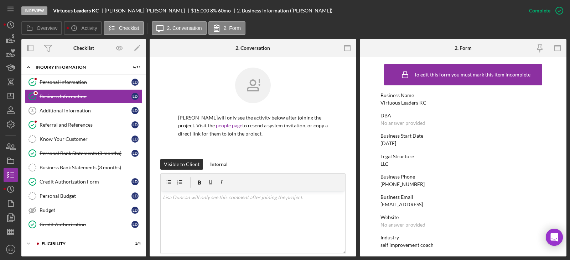
click at [396, 141] on div "[DATE]" at bounding box center [388, 144] width 16 height 6
copy div "[DATE]"
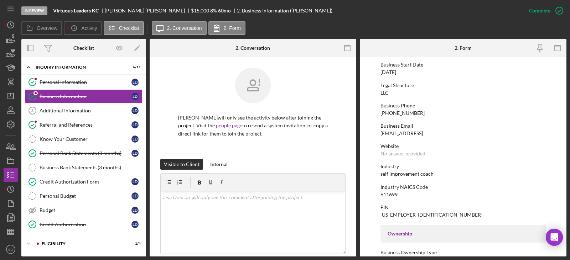
click at [408, 175] on div "self improvement coach" at bounding box center [406, 174] width 53 height 6
copy div "self improvement coach"
click at [77, 181] on div "Credit Authorization Form" at bounding box center [86, 182] width 92 height 6
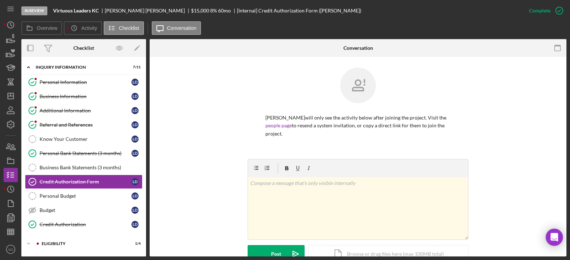
scroll to position [142, 0]
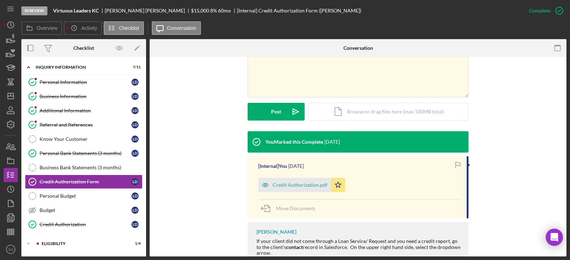
click at [300, 185] on div "[Internal] You 1 week ago Credit Authorization.pdf Icon/Star Move Documents" at bounding box center [358, 187] width 221 height 62
click at [300, 181] on div "Credit Authorization.pdf" at bounding box center [294, 185] width 73 height 14
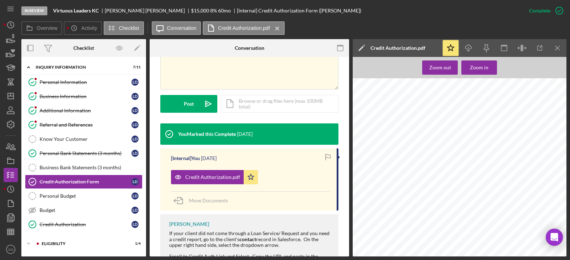
scroll to position [71, 0]
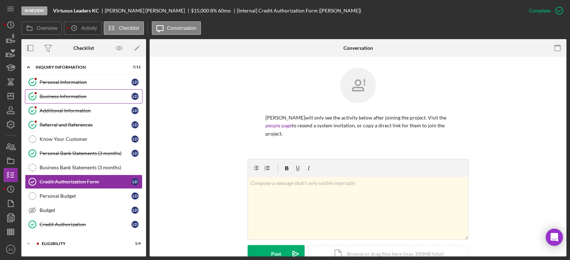
click at [67, 101] on link "Business Information Business Information [PERSON_NAME]" at bounding box center [84, 96] width 118 height 14
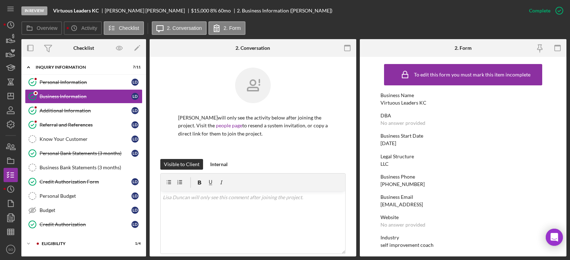
click at [383, 104] on div "Virtuous Leaders KC" at bounding box center [403, 103] width 46 height 6
copy div "Virtuous Leaders KC"
click at [47, 83] on div "Personal Information" at bounding box center [86, 82] width 92 height 6
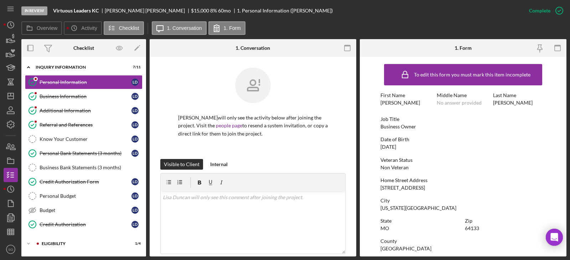
click at [385, 127] on div "Business Owner" at bounding box center [398, 127] width 36 height 6
copy div "Business Owner"
drag, startPoint x: 61, startPoint y: 98, endPoint x: 88, endPoint y: 102, distance: 27.7
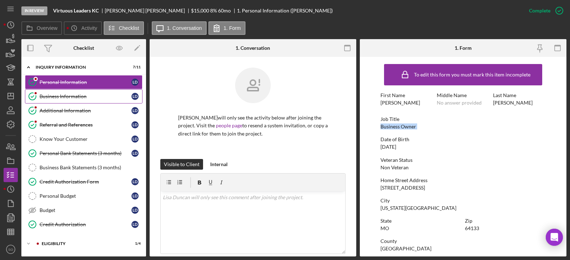
click at [61, 98] on div "Business Information" at bounding box center [86, 97] width 92 height 6
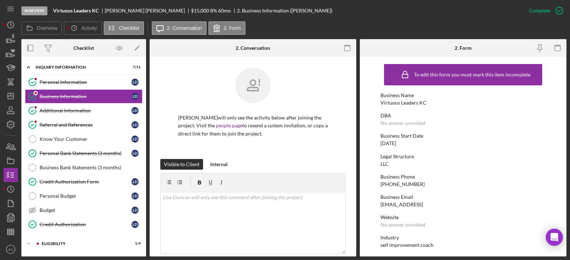
click at [394, 144] on div "[DATE]" at bounding box center [388, 144] width 16 height 6
copy div "[DATE]"
